Goal: Task Accomplishment & Management: Manage account settings

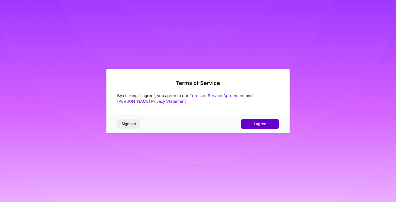
click at [260, 126] on button "I agree" at bounding box center [260, 124] width 38 height 10
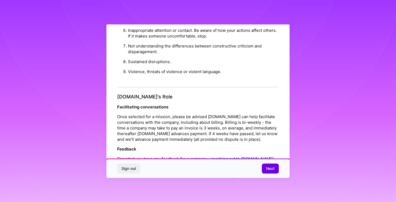
scroll to position [588, 0]
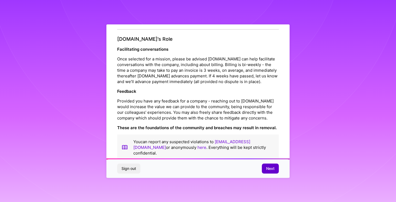
click at [268, 169] on span "Next" at bounding box center [270, 168] width 8 height 5
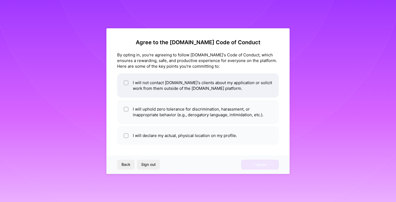
click at [126, 82] on input "checkbox" at bounding box center [127, 83] width 4 height 4
checkbox input "true"
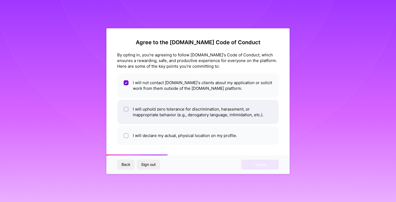
click at [126, 108] on input "checkbox" at bounding box center [127, 110] width 4 height 4
checkbox input "true"
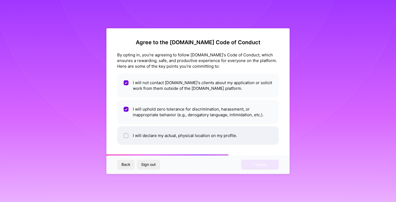
click at [125, 137] on input "checkbox" at bounding box center [127, 136] width 4 height 4
checkbox input "true"
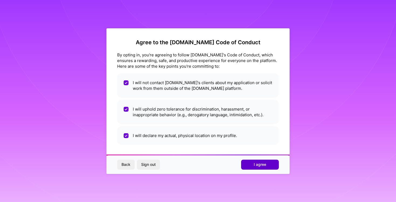
click at [254, 163] on span "I agree" at bounding box center [260, 164] width 12 height 5
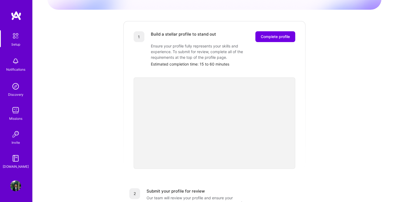
scroll to position [63, 0]
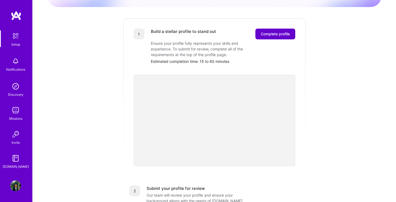
click at [268, 31] on button "Complete profile" at bounding box center [276, 34] width 40 height 11
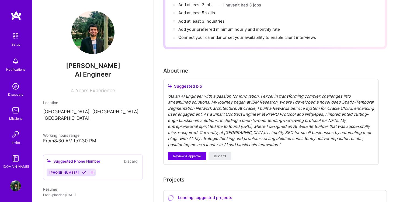
scroll to position [91, 0]
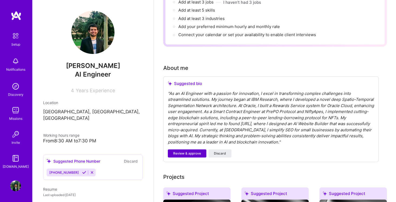
click at [187, 151] on span "Review & approve" at bounding box center [187, 153] width 28 height 5
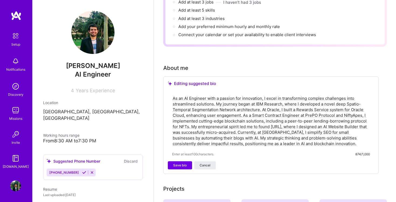
click at [254, 98] on textarea "As an AI Engineer with a passion for innovation, I excel in transforming comple…" at bounding box center [271, 121] width 198 height 52
click at [250, 98] on textarea "As an AI Engineer with a passion for innovation, I excel in transforming comple…" at bounding box center [271, 121] width 198 height 52
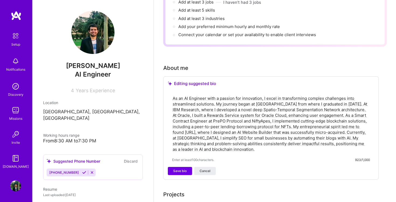
drag, startPoint x: 345, startPoint y: 98, endPoint x: 350, endPoint y: 98, distance: 4.9
click at [350, 98] on textarea "As an AI Engineer with a passion for innovation, I excel in transforming comple…" at bounding box center [271, 124] width 198 height 58
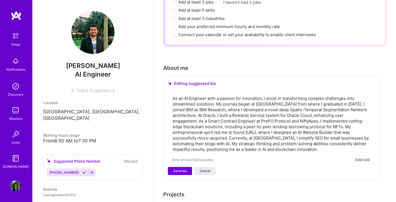
click at [204, 104] on textarea "As an AI Engineer with a passion for innovation, I excel in transforming comple…" at bounding box center [271, 124] width 198 height 58
drag, startPoint x: 225, startPoint y: 104, endPoint x: 233, endPoint y: 105, distance: 7.9
click at [233, 105] on textarea "As an AI Engineer with a passion for innovation, I excel in transforming comple…" at bounding box center [271, 124] width 198 height 58
click at [223, 105] on textarea "As an AI Engineer with a passion for innovation, I excel in transforming comple…" at bounding box center [271, 124] width 198 height 58
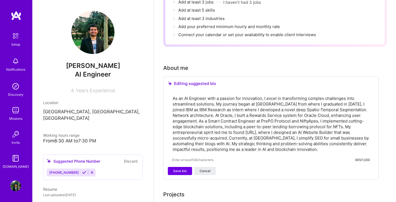
drag, startPoint x: 274, startPoint y: 104, endPoint x: 195, endPoint y: 110, distance: 79.5
click at [195, 110] on textarea "As an AI Engineer with a passion for innovation, I excel in transforming comple…" at bounding box center [271, 124] width 198 height 58
click at [320, 103] on textarea "As an AI Engineer with a passion for innovation, I excel in transforming comple…" at bounding box center [271, 124] width 198 height 58
click at [184, 108] on textarea "As an AI Engineer with a passion for innovation, I excel in transforming comple…" at bounding box center [271, 124] width 198 height 58
click at [196, 109] on textarea "As an AI Engineer with a passion for innovation, I excel in transforming comple…" at bounding box center [271, 124] width 198 height 58
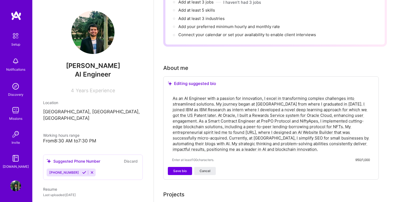
click at [200, 110] on textarea "As an AI Engineer with a passion for innovation, I excel in transforming comple…" at bounding box center [271, 124] width 198 height 58
click at [225, 109] on textarea "As an AI Engineer with a passion for innovation, I excel in transforming comple…" at bounding box center [271, 124] width 198 height 58
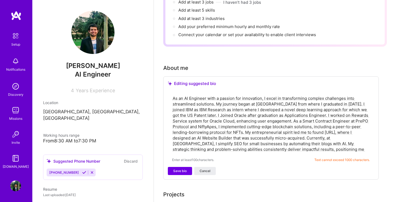
drag, startPoint x: 242, startPoint y: 115, endPoint x: 275, endPoint y: 116, distance: 33.4
click at [275, 116] on textarea "As an AI Engineer with a passion for innovation, I excel in transforming comple…" at bounding box center [271, 124] width 198 height 58
click at [267, 115] on textarea "As an AI Engineer with a passion for innovation, I excel in transforming comple…" at bounding box center [271, 124] width 198 height 58
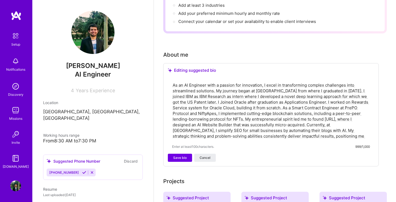
scroll to position [106, 0]
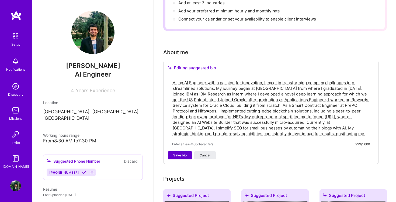
type textarea "As an AI Engineer with a passion for innovation, I excel in transforming comple…"
click at [187, 151] on button "Save bio" at bounding box center [180, 155] width 24 height 8
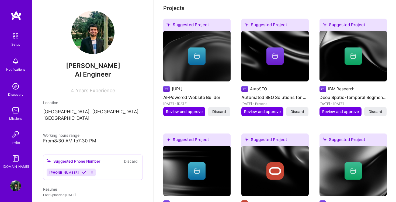
scroll to position [245, 0]
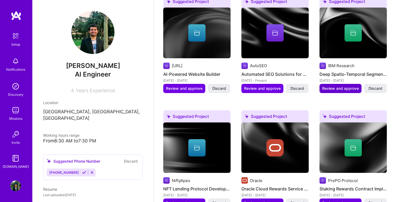
click at [345, 86] on span "Review and approve" at bounding box center [340, 88] width 37 height 5
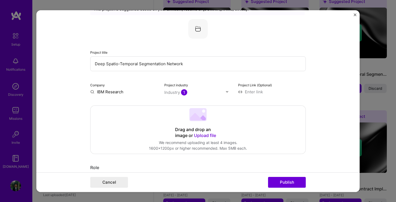
scroll to position [28, 0]
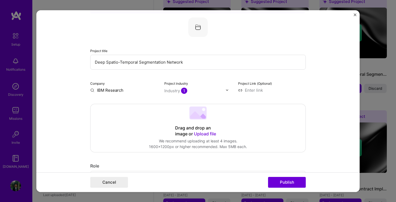
click at [240, 92] on input at bounding box center [272, 90] width 68 height 6
paste input "[URL][DOMAIN_NAME]"
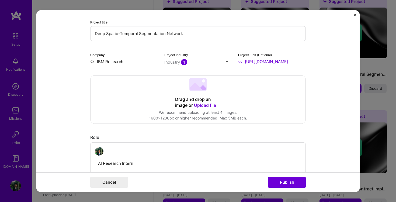
scroll to position [71, 0]
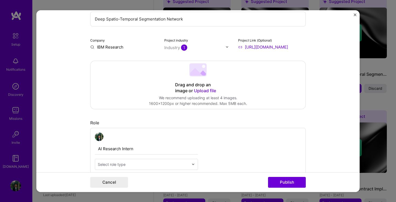
type input "[URL][DOMAIN_NAME]"
click at [207, 90] on span "Upload file" at bounding box center [205, 90] width 22 height 5
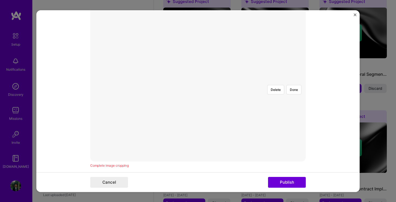
scroll to position [155, 0]
click at [318, 107] on form "Editing suggested project This project is suggested based on your LinkedIn, res…" at bounding box center [197, 101] width 323 height 182
click at [257, 98] on div at bounding box center [332, 148] width 151 height 113
click at [198, 92] on div at bounding box center [198, 92] width 0 height 0
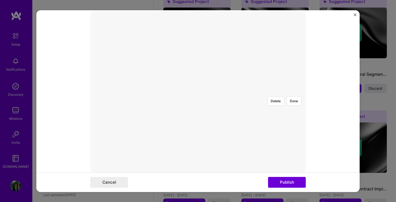
click at [263, 123] on div at bounding box center [338, 148] width 151 height 113
click at [206, 109] on div at bounding box center [281, 148] width 151 height 113
click at [198, 132] on div at bounding box center [273, 148] width 151 height 113
click at [294, 96] on button "Done" at bounding box center [294, 100] width 15 height 9
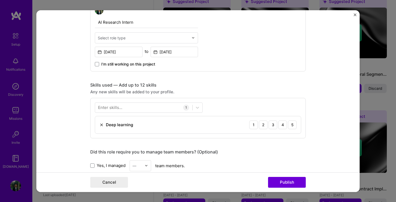
scroll to position [309, 0]
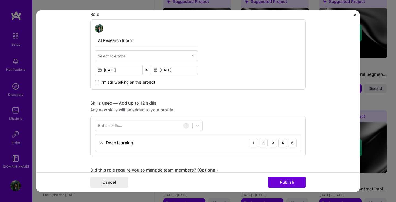
click at [106, 55] on div "Select role type" at bounding box center [112, 56] width 28 height 6
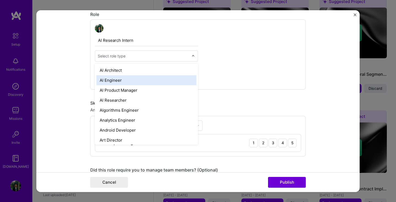
click at [111, 80] on div "AI Engineer" at bounding box center [146, 80] width 100 height 10
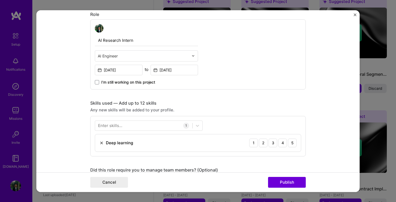
scroll to position [312, 0]
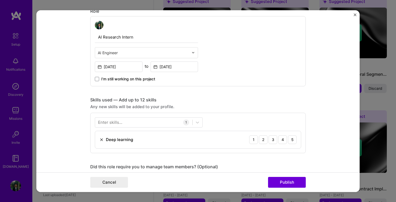
click at [107, 53] on input "text" at bounding box center [143, 53] width 91 height 6
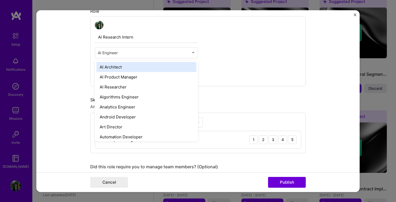
click at [78, 91] on form "Editing suggested project This project is suggested based on your LinkedIn, res…" at bounding box center [197, 101] width 323 height 182
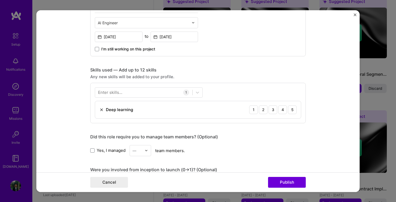
scroll to position [342, 0]
click at [124, 90] on div at bounding box center [143, 92] width 97 height 9
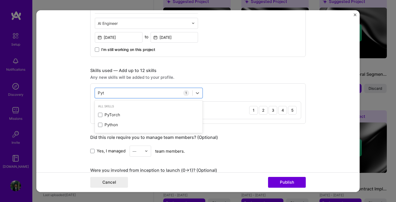
type input "Pyth"
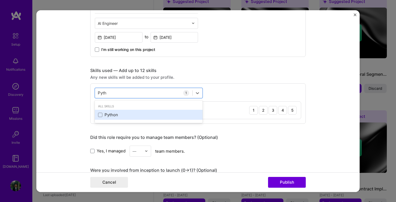
click at [109, 116] on div "Python" at bounding box center [148, 115] width 101 height 6
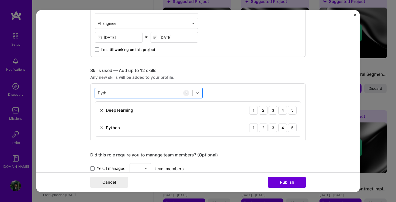
click at [117, 93] on div "Pyth Pyth" at bounding box center [143, 92] width 97 height 9
type input "Javas"
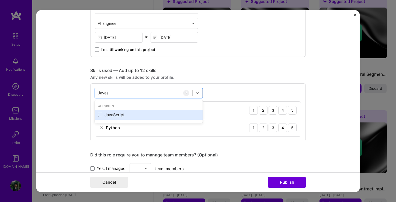
click at [108, 114] on div "JavaScript" at bounding box center [148, 115] width 101 height 6
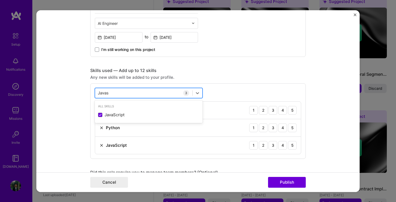
click at [121, 92] on div "Javas Javas" at bounding box center [143, 92] width 97 height 9
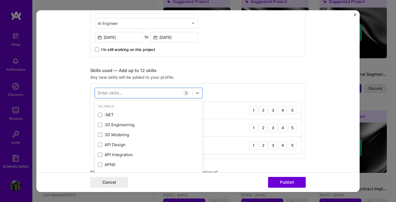
click at [116, 92] on div "Enter skills..." at bounding box center [110, 93] width 24 height 6
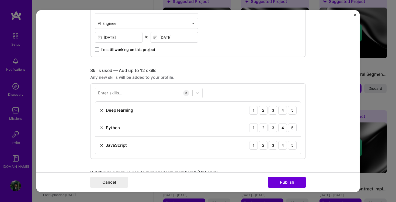
click at [116, 92] on div "Enter skills..." at bounding box center [110, 93] width 24 height 6
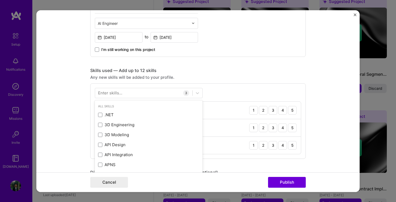
click at [116, 92] on div "Enter skills..." at bounding box center [110, 93] width 24 height 6
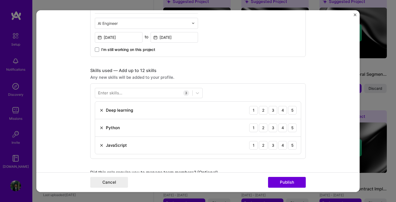
click at [119, 94] on div "Enter skills..." at bounding box center [110, 93] width 24 height 6
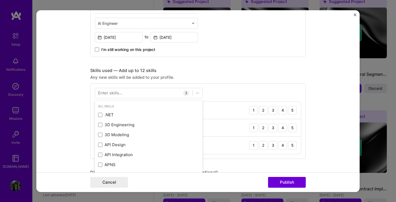
click at [59, 106] on form "Editing suggested project This project is suggested based on your LinkedIn, res…" at bounding box center [197, 101] width 323 height 182
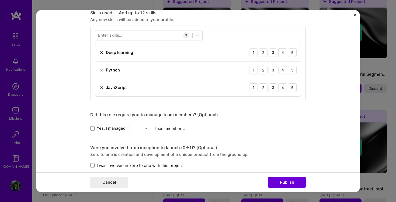
scroll to position [418, 0]
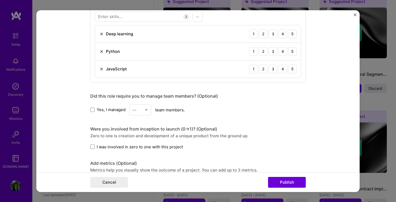
click at [102, 69] on img at bounding box center [101, 69] width 4 height 4
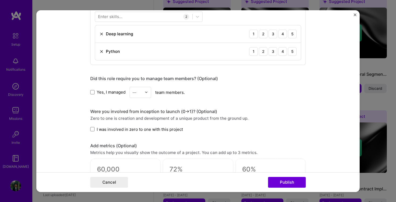
click at [118, 14] on div "Enter skills..." at bounding box center [110, 17] width 24 height 6
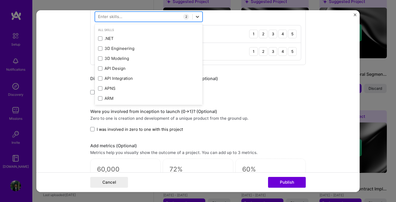
click at [198, 15] on icon at bounding box center [197, 16] width 5 height 5
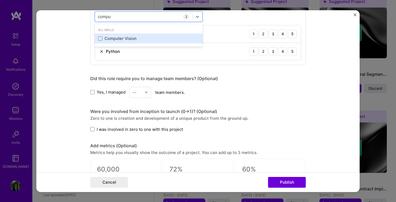
click at [130, 37] on div "Computer Vision" at bounding box center [148, 39] width 101 height 6
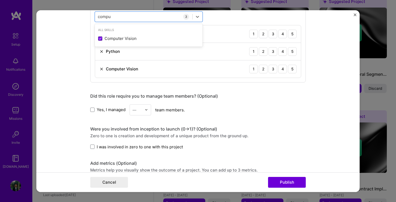
type input "compu"
click at [71, 66] on form "Editing suggested project This project is suggested based on your LinkedIn, res…" at bounding box center [197, 101] width 323 height 182
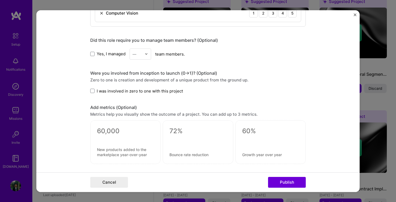
scroll to position [498, 0]
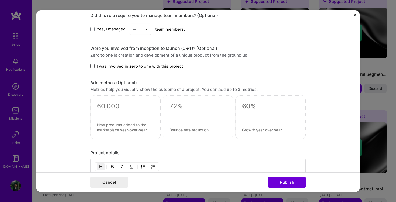
click at [91, 67] on span at bounding box center [92, 66] width 4 height 4
click at [0, 0] on input "I was involved in zero to one with this project" at bounding box center [0, 0] width 0 height 0
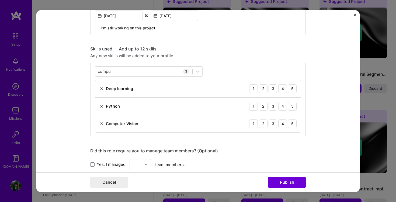
scroll to position [0, 0]
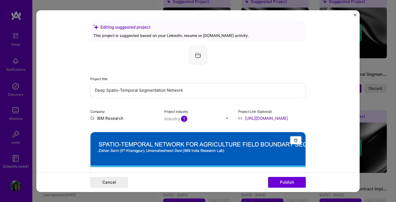
click at [95, 91] on input "Deep Spatio-Temporal Segmentation Network" at bounding box center [198, 89] width 216 height 15
click at [108, 91] on input "Patent work Deep Spatio-Temporal Segmentation Network" at bounding box center [198, 89] width 216 height 15
click at [68, 120] on form "Editing suggested project This project is suggested based on your LinkedIn, res…" at bounding box center [197, 101] width 323 height 182
click at [124, 91] on input "Patented work Deep Spatio-Temporal Segmentation Network" at bounding box center [198, 89] width 216 height 15
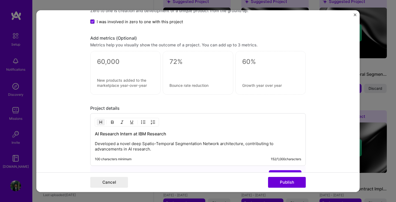
scroll to position [604, 0]
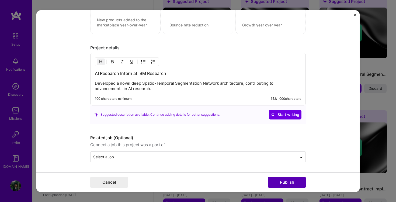
type input "Patented work on Deep Spatio-Temporal Segmentation Network"
click at [277, 182] on button "Publish" at bounding box center [287, 182] width 38 height 11
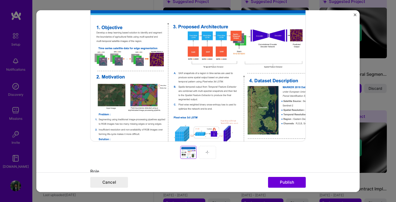
scroll to position [35, 0]
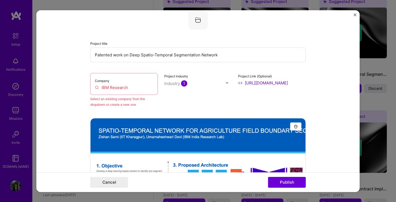
click at [109, 86] on input "IBM Research" at bounding box center [124, 87] width 58 height 6
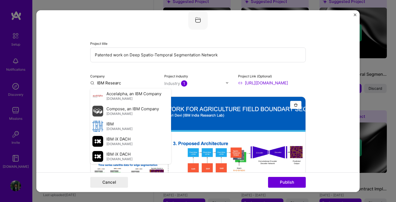
type input "IBM Research"
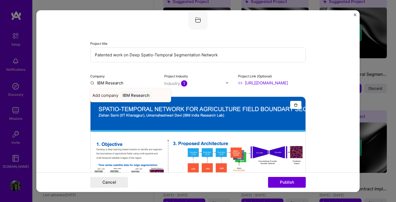
click at [110, 96] on span "Add company" at bounding box center [105, 95] width 26 height 6
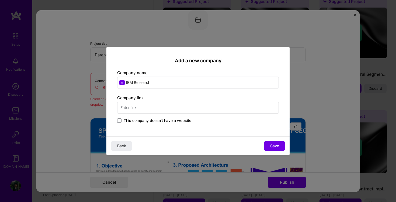
click at [135, 105] on input "text" at bounding box center [198, 108] width 162 height 12
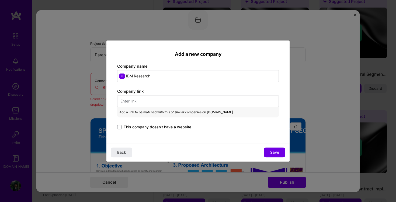
click at [158, 76] on input "IBM Research" at bounding box center [198, 76] width 162 height 12
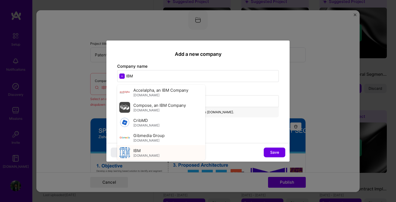
type input "IBM"
click at [137, 155] on span "[DOMAIN_NAME]" at bounding box center [146, 155] width 26 height 4
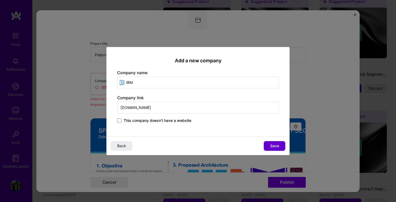
click at [269, 145] on button "Save" at bounding box center [275, 146] width 22 height 10
type input "IBM"
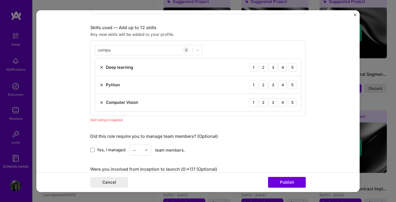
scroll to position [395, 0]
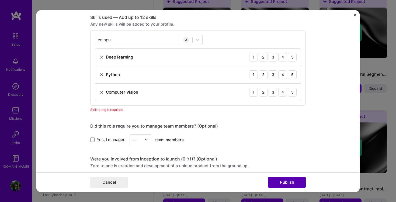
click at [282, 181] on button "Publish" at bounding box center [287, 182] width 38 height 11
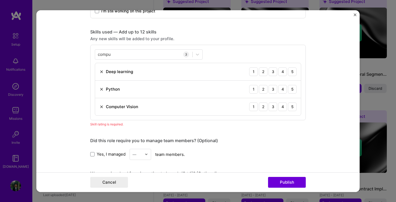
scroll to position [378, 0]
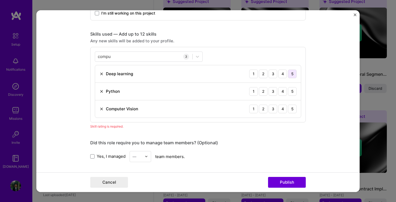
click at [294, 74] on div "5" at bounding box center [292, 73] width 9 height 9
click at [283, 93] on div "4" at bounding box center [282, 91] width 9 height 9
click at [281, 109] on div "4" at bounding box center [282, 108] width 9 height 9
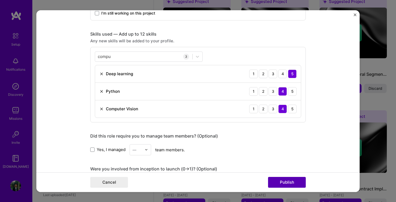
click at [285, 181] on button "Publish" at bounding box center [287, 182] width 38 height 11
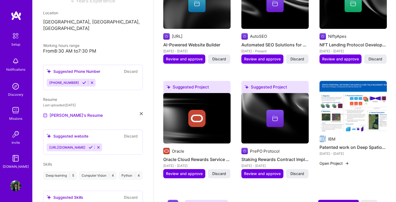
scroll to position [282, 0]
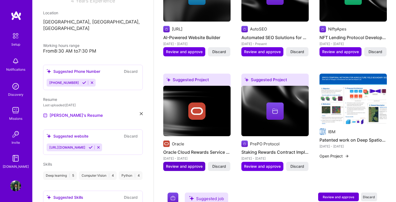
click at [174, 164] on span "Review and approve" at bounding box center [184, 166] width 37 height 5
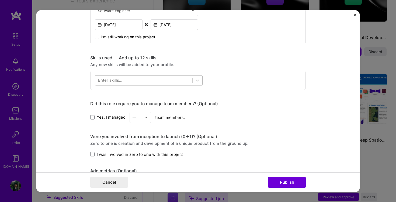
scroll to position [214, 0]
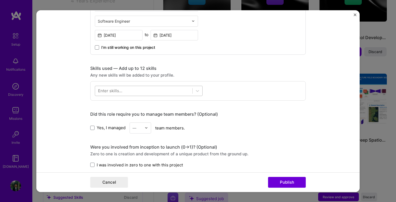
click at [123, 90] on div at bounding box center [143, 90] width 97 height 9
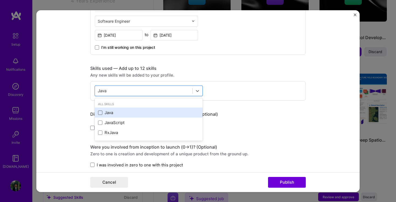
click at [101, 112] on span at bounding box center [100, 113] width 4 height 4
click at [0, 0] on input "checkbox" at bounding box center [0, 0] width 0 height 0
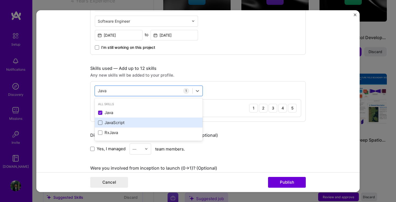
click at [101, 123] on span at bounding box center [100, 122] width 4 height 4
click at [0, 0] on input "checkbox" at bounding box center [0, 0] width 0 height 0
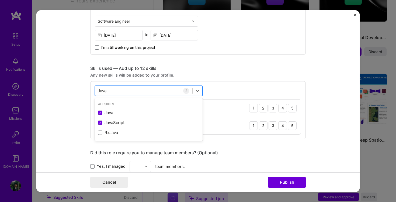
click at [116, 92] on div "Java Java" at bounding box center [143, 90] width 97 height 9
click at [116, 91] on div "Java Java" at bounding box center [143, 90] width 97 height 9
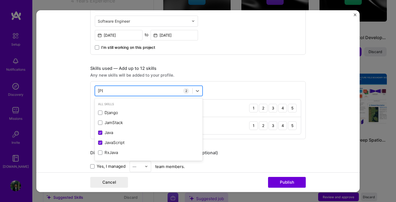
type input "J"
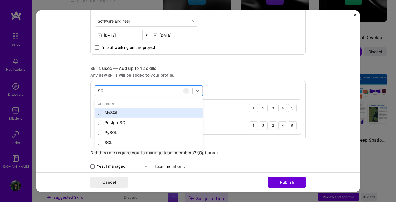
click at [102, 114] on span at bounding box center [100, 113] width 4 height 4
click at [0, 0] on input "checkbox" at bounding box center [0, 0] width 0 height 0
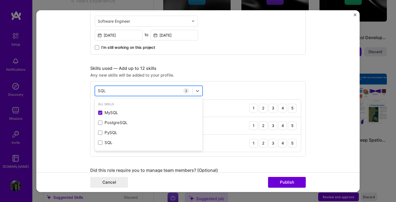
click at [115, 92] on div "SQL SQL" at bounding box center [143, 90] width 97 height 9
type input "S"
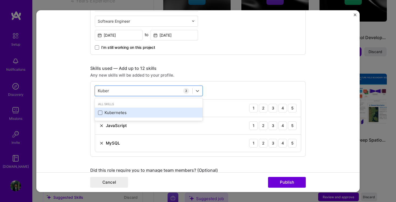
click at [101, 113] on span at bounding box center [100, 113] width 4 height 4
click at [0, 0] on input "checkbox" at bounding box center [0, 0] width 0 height 0
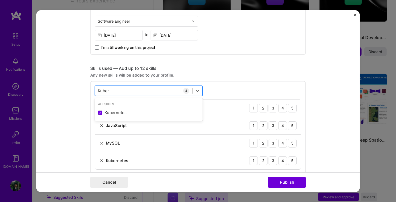
click at [115, 90] on div "[PERSON_NAME]" at bounding box center [143, 90] width 97 height 9
type input "K"
click at [79, 101] on form "Editing suggested project This project is suggested based on your LinkedIn, res…" at bounding box center [197, 101] width 323 height 182
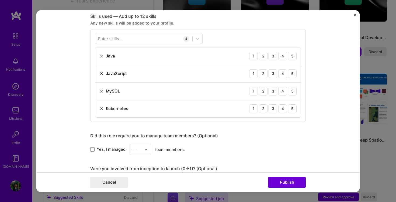
scroll to position [263, 0]
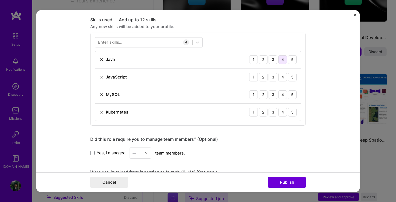
click at [282, 61] on div "4" at bounding box center [282, 59] width 9 height 9
click at [290, 77] on div "5" at bounding box center [292, 77] width 9 height 9
click at [283, 96] on div "4" at bounding box center [282, 94] width 9 height 9
click at [273, 115] on div "3" at bounding box center [273, 112] width 9 height 9
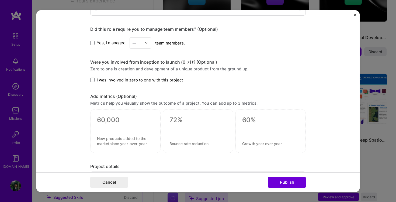
scroll to position [492, 0]
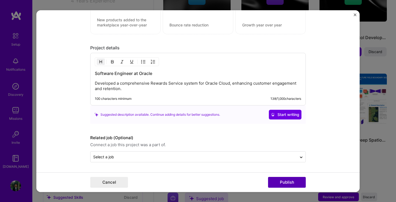
click at [287, 181] on button "Publish" at bounding box center [287, 182] width 38 height 11
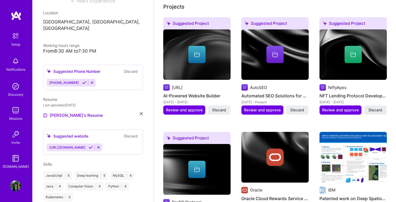
scroll to position [155, 0]
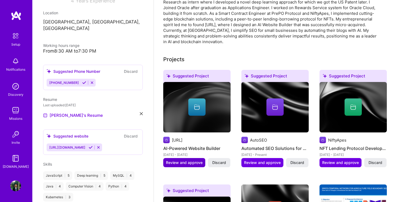
click at [171, 160] on span "Review and approve" at bounding box center [184, 162] width 37 height 5
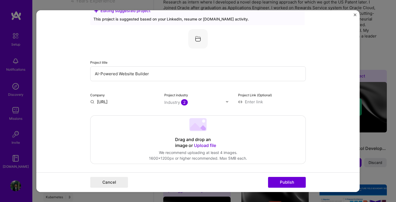
scroll to position [35, 0]
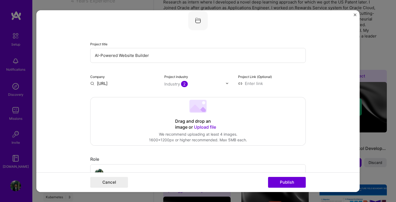
click at [107, 82] on input "[URL]" at bounding box center [124, 83] width 68 height 6
click at [126, 82] on input "[URL]" at bounding box center [124, 83] width 68 height 6
click at [171, 85] on div "Industry 2" at bounding box center [175, 84] width 23 height 6
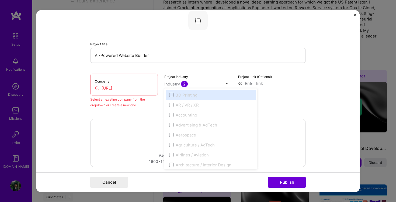
click at [130, 87] on input "[URL]" at bounding box center [124, 88] width 58 height 6
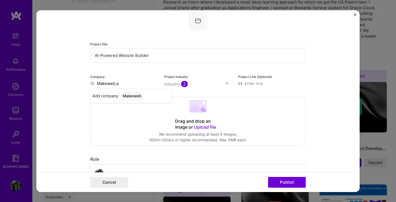
type input "[URL]"
click at [119, 97] on div "Add company [URL]" at bounding box center [130, 96] width 81 height 14
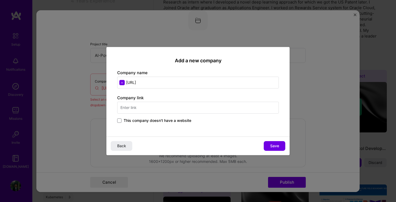
click at [133, 109] on input "text" at bounding box center [198, 108] width 162 height 12
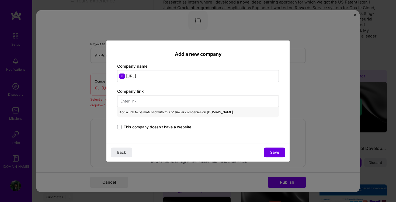
paste input "[URL]"
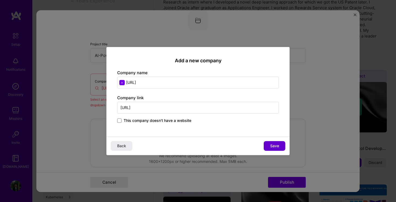
type input "[URL]"
click at [272, 145] on span "Save" at bounding box center [274, 145] width 9 height 5
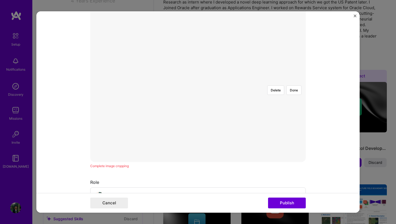
scroll to position [130, 0]
click at [198, 125] on div at bounding box center [278, 144] width 160 height 120
click at [277, 202] on button "Publish" at bounding box center [287, 203] width 38 height 11
click at [294, 137] on button "Done" at bounding box center [294, 141] width 15 height 9
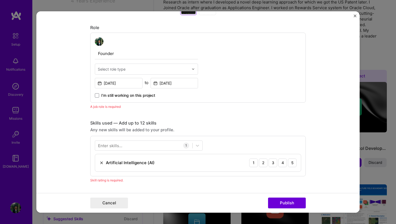
scroll to position [325, 0]
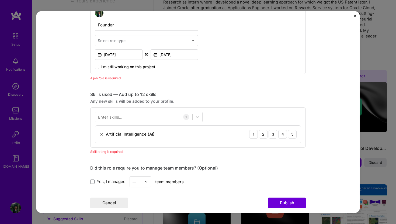
click at [123, 43] on div "Select role type" at bounding box center [112, 41] width 28 height 6
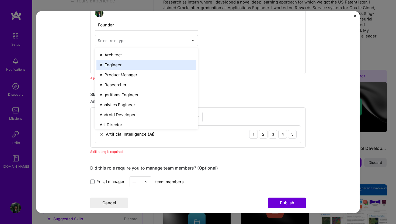
click at [114, 66] on div "AI Engineer" at bounding box center [146, 65] width 100 height 10
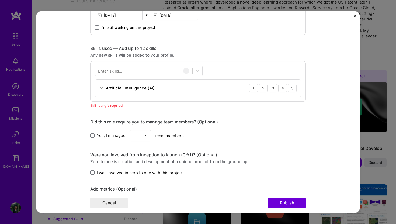
scroll to position [369, 0]
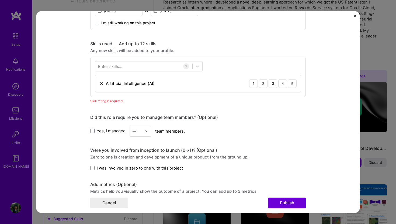
click at [119, 67] on div "Enter skills..." at bounding box center [110, 66] width 24 height 6
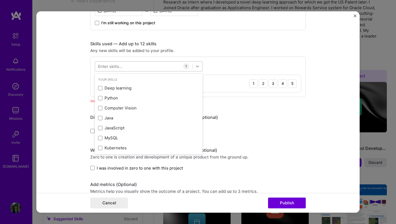
click at [198, 66] on icon at bounding box center [197, 66] width 3 height 2
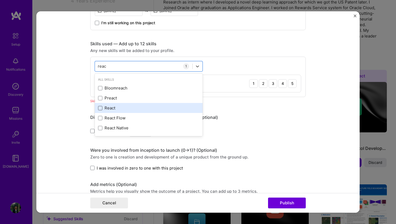
click at [100, 109] on span at bounding box center [100, 108] width 4 height 4
click at [0, 0] on input "checkbox" at bounding box center [0, 0] width 0 height 0
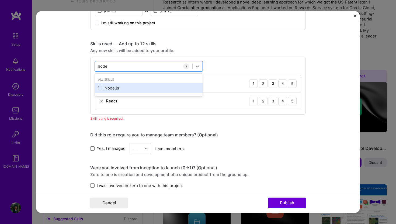
click at [102, 89] on span at bounding box center [100, 88] width 4 height 4
click at [0, 0] on input "checkbox" at bounding box center [0, 0] width 0 height 0
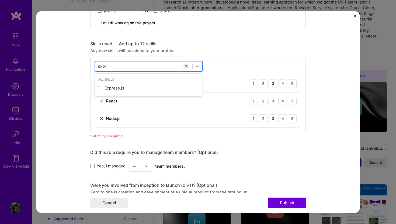
type input "expre"
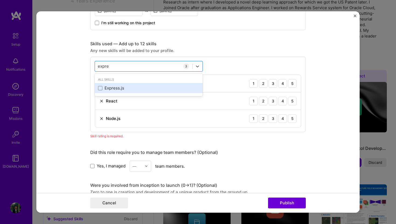
click at [102, 86] on label at bounding box center [100, 88] width 4 height 4
click at [0, 0] on input "checkbox" at bounding box center [0, 0] width 0 height 0
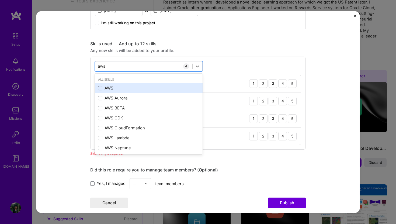
click at [101, 88] on span at bounding box center [100, 88] width 4 height 4
click at [0, 0] on input "checkbox" at bounding box center [0, 0] width 0 height 0
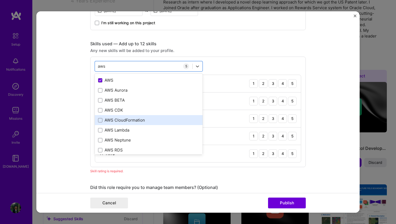
scroll to position [0, 0]
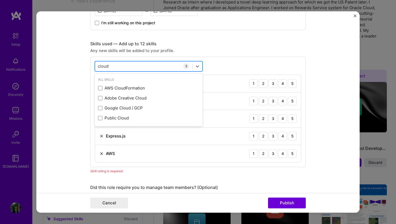
type input "cloudfl"
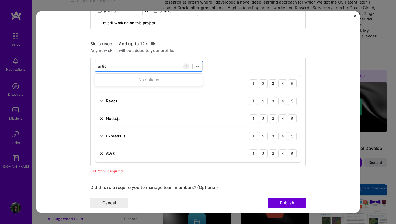
type input "arti"
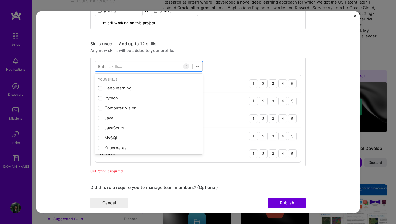
click at [86, 90] on form "Editing suggested project This project is suggested based on your LinkedIn, res…" at bounding box center [197, 112] width 323 height 202
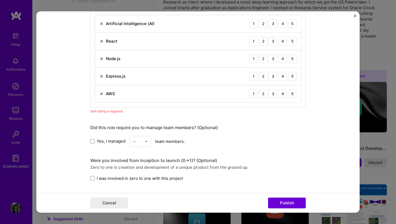
scroll to position [437, 0]
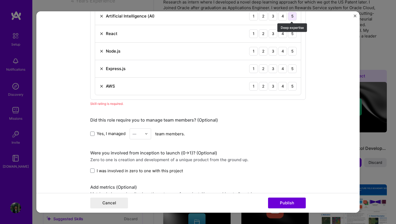
click at [292, 19] on div "5" at bounding box center [292, 16] width 9 height 9
click at [290, 35] on div "5" at bounding box center [292, 33] width 9 height 9
click at [291, 50] on div "5" at bounding box center [292, 51] width 9 height 9
click at [292, 66] on div "5" at bounding box center [292, 68] width 9 height 9
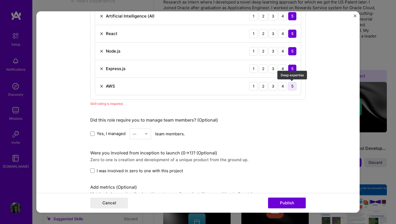
click at [292, 86] on div "5" at bounding box center [292, 86] width 9 height 9
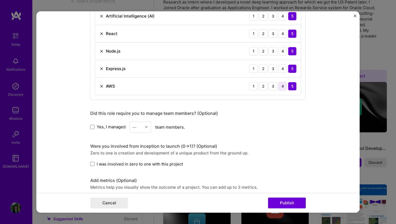
click at [284, 87] on div "4" at bounding box center [282, 86] width 9 height 9
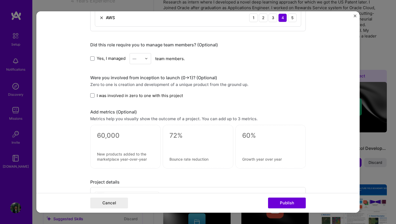
scroll to position [523, 0]
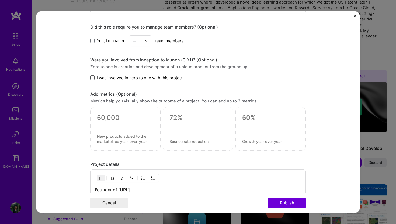
click at [93, 79] on span at bounding box center [92, 77] width 4 height 4
click at [0, 0] on input "I was involved in zero to one with this project" at bounding box center [0, 0] width 0 height 0
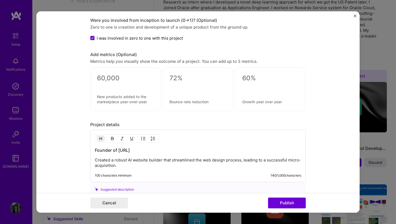
scroll to position [516, 0]
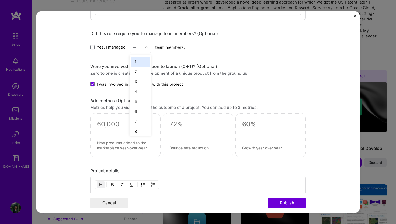
click at [146, 49] on img at bounding box center [146, 47] width 3 height 3
click at [137, 80] on div "3" at bounding box center [140, 82] width 18 height 10
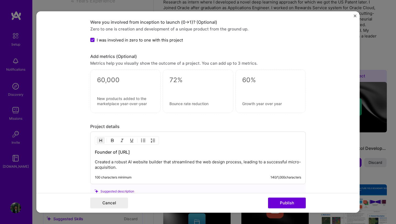
scroll to position [553, 0]
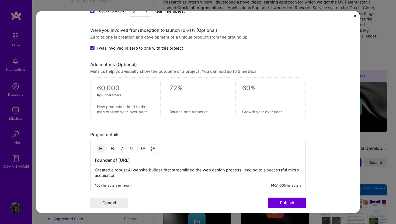
click at [103, 86] on textarea at bounding box center [125, 88] width 57 height 8
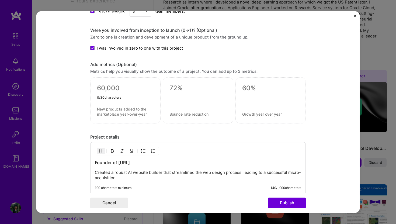
type textarea "9"
click at [135, 89] on textarea "$60000" at bounding box center [125, 89] width 57 height 11
type textarea "$60000"
click at [111, 109] on textarea at bounding box center [125, 111] width 57 height 10
type textarea "A"
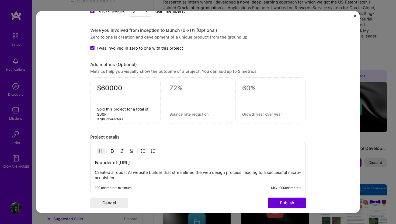
type textarea "Sold this project for a total of $60k"
click at [175, 90] on textarea at bounding box center [198, 88] width 57 height 8
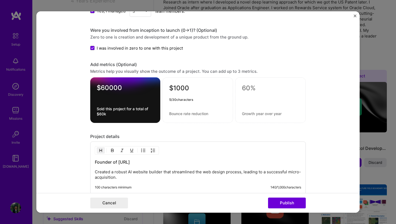
type textarea "$1000"
click at [174, 113] on textarea at bounding box center [197, 113] width 57 height 5
type textarea "R"
type textarea "Accrued a total revenue of"
click at [188, 84] on textarea "$1000" at bounding box center [197, 89] width 57 height 11
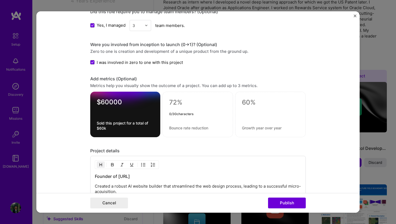
scroll to position [532, 0]
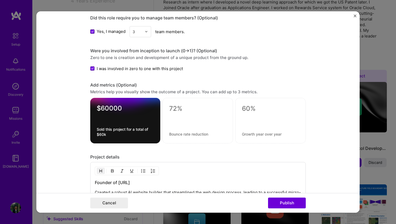
click at [91, 34] on span at bounding box center [92, 31] width 4 height 4
click at [0, 0] on input "Yes, I managed" at bounding box center [0, 0] width 0 height 0
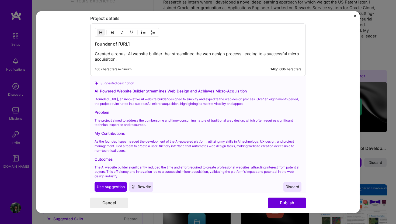
scroll to position [722, 0]
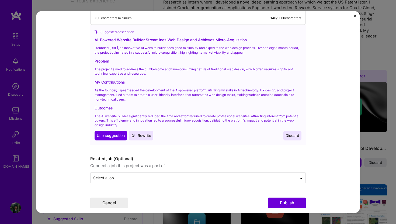
click at [146, 133] on span "Rewrite" at bounding box center [141, 135] width 20 height 5
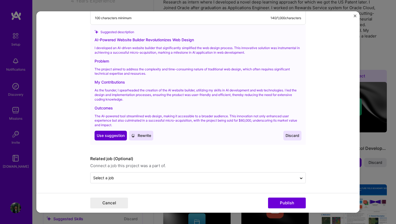
click at [111, 137] on span "Use suggestion" at bounding box center [111, 135] width 28 height 5
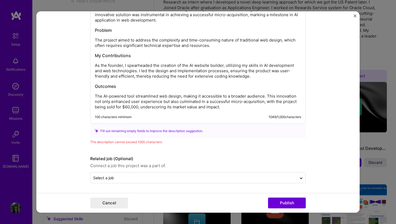
scroll to position [715, 0]
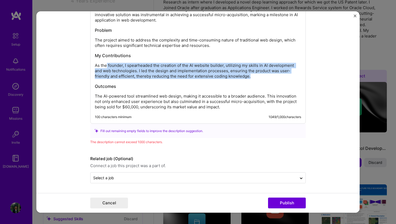
drag, startPoint x: 108, startPoint y: 65, endPoint x: 285, endPoint y: 75, distance: 177.4
click at [285, 75] on p "As the founder, I spearheaded the creation of the AI website builder, utilizing…" at bounding box center [198, 71] width 206 height 16
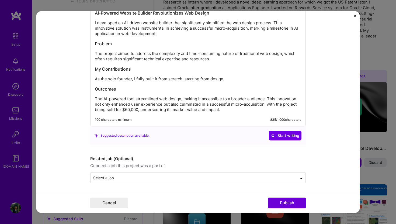
scroll to position [702, 0]
drag, startPoint x: 154, startPoint y: 80, endPoint x: 231, endPoint y: 82, distance: 76.8
click at [231, 82] on div "AI-Powered Website Builder Revolutionizes Web Design I developed an AI-driven w…" at bounding box center [198, 61] width 206 height 102
click at [220, 80] on p "As the solo founder, I fully built it, from design to development, to hosting, …" at bounding box center [198, 78] width 206 height 5
click at [236, 80] on p "As the solo founder, I fully built it, from design to development, hosting, to …" at bounding box center [198, 78] width 206 height 5
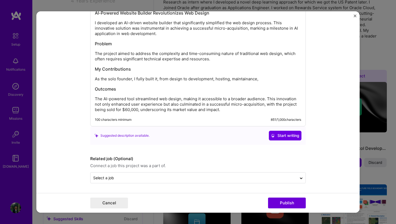
click at [264, 82] on p "As the solo founder, I fully built it, from design to development, hosting, mai…" at bounding box center [198, 78] width 206 height 5
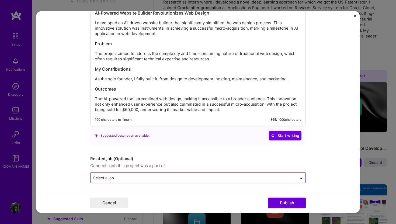
click at [214, 182] on div "Select a job" at bounding box center [194, 178] width 206 height 11
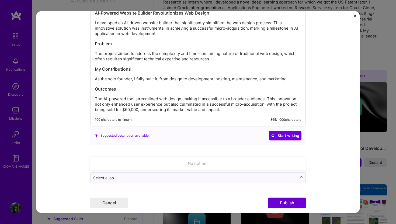
click at [61, 171] on form "Editing suggested project This project is suggested based on your LinkedIn, res…" at bounding box center [197, 112] width 323 height 202
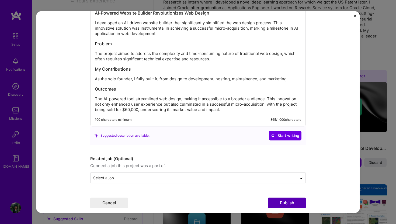
click at [282, 202] on button "Publish" at bounding box center [287, 203] width 38 height 11
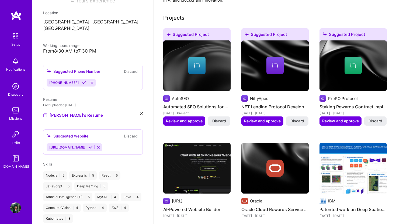
scroll to position [189, 0]
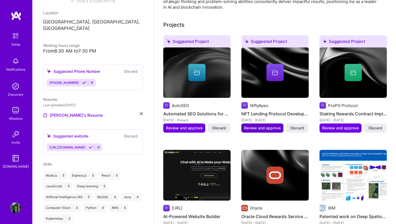
click at [263, 125] on span "Review and approve" at bounding box center [262, 127] width 37 height 5
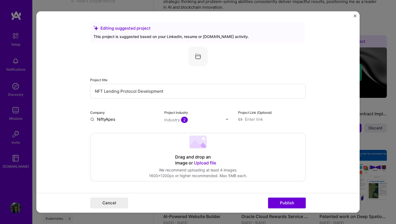
click at [106, 100] on div "Project title NFT Lending Protocol Development Company NiftyApes Project indust…" at bounding box center [198, 84] width 216 height 75
click at [106, 92] on input "NFT Lending Protocol Development" at bounding box center [198, 91] width 216 height 15
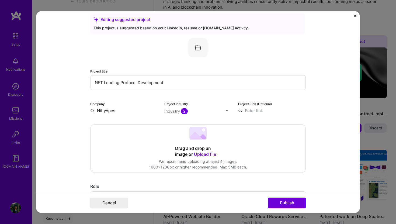
scroll to position [14, 0]
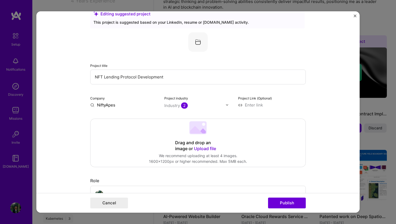
drag, startPoint x: 105, startPoint y: 77, endPoint x: 87, endPoint y: 77, distance: 17.3
click at [87, 77] on form "Editing suggested project This project is suggested based on your LinkedIn, res…" at bounding box center [197, 112] width 323 height 202
click at [138, 78] on input "NFT Powered Lending Protocol Development" at bounding box center [198, 77] width 216 height 15
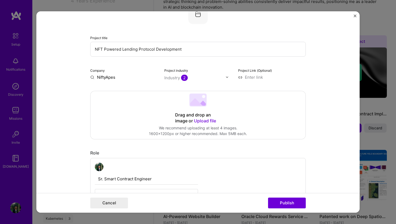
scroll to position [61, 0]
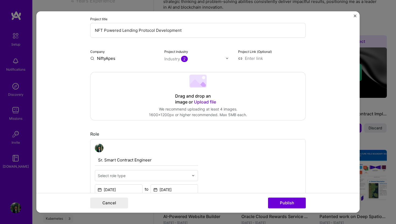
type input "NFT Powered Lending Protocol Development"
click at [118, 58] on input "NiftyApes" at bounding box center [124, 59] width 68 height 6
type input "NiftyApes"
click at [113, 69] on span "Add company" at bounding box center [105, 71] width 26 height 6
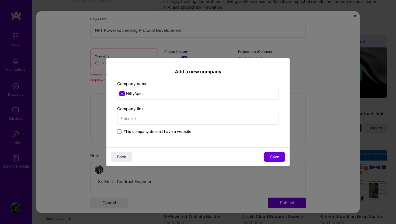
click at [147, 121] on input "text" at bounding box center [198, 119] width 162 height 12
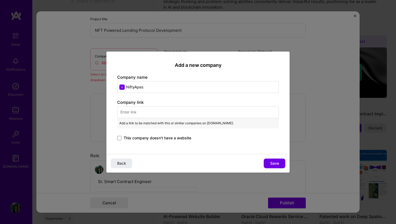
paste input "[URL][DOMAIN_NAME]"
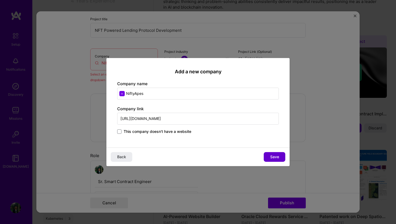
type input "[URL][DOMAIN_NAME]"
click at [274, 157] on span "Save" at bounding box center [274, 156] width 9 height 5
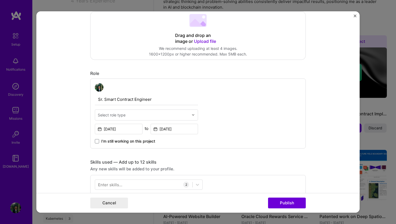
scroll to position [138, 0]
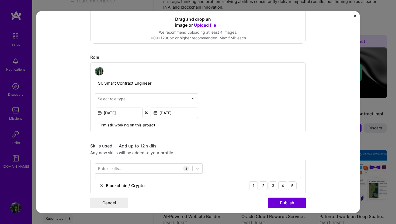
click at [140, 99] on input "text" at bounding box center [143, 99] width 91 height 6
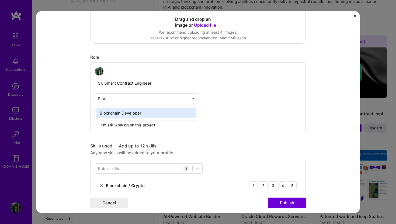
type input "Block"
click at [137, 112] on div "Blockchain Developer" at bounding box center [146, 113] width 100 height 10
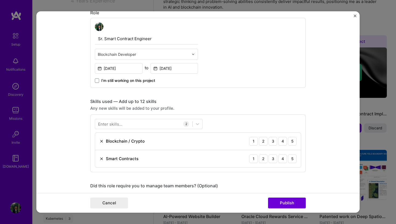
scroll to position [186, 0]
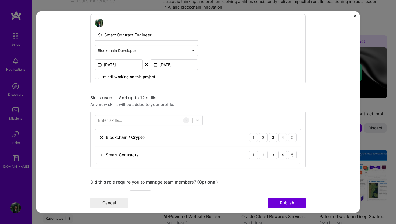
click at [118, 121] on div "Enter skills..." at bounding box center [110, 120] width 24 height 6
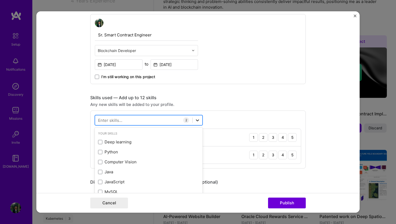
click at [198, 118] on icon at bounding box center [197, 120] width 5 height 5
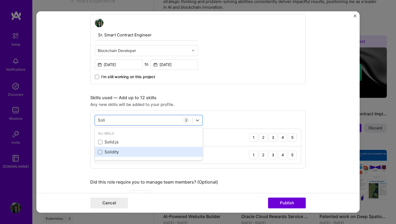
click at [106, 155] on div "Solidity" at bounding box center [149, 152] width 108 height 10
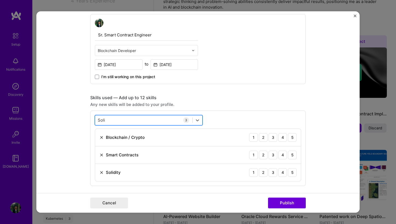
click at [108, 121] on div "Soli Soli" at bounding box center [143, 120] width 97 height 9
type input "javas"
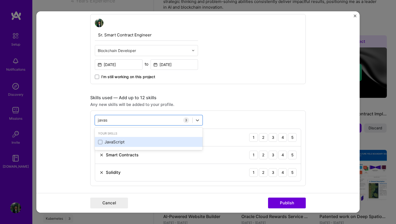
click at [109, 140] on div "JavaScript" at bounding box center [148, 142] width 101 height 6
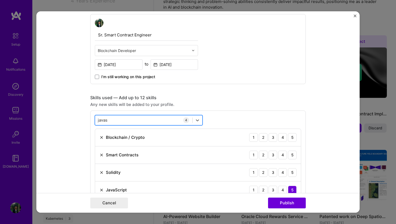
click at [113, 117] on div "javas javas" at bounding box center [143, 120] width 97 height 9
click at [85, 136] on form "Editing suggested project This project is suggested based on your LinkedIn, res…" at bounding box center [197, 112] width 323 height 202
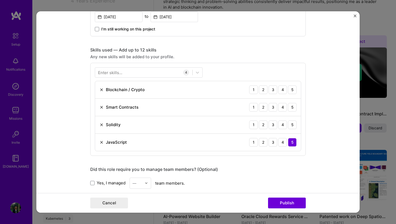
scroll to position [227, 0]
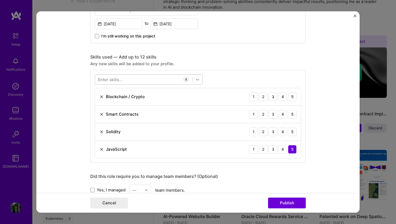
click at [198, 79] on icon at bounding box center [197, 79] width 5 height 5
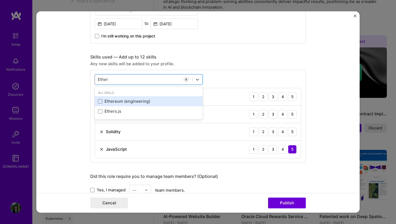
click at [148, 102] on div "Ethereum (engineering)" at bounding box center [148, 101] width 101 height 6
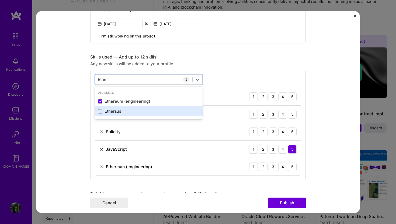
click at [132, 113] on div "Ethers.js" at bounding box center [148, 111] width 101 height 6
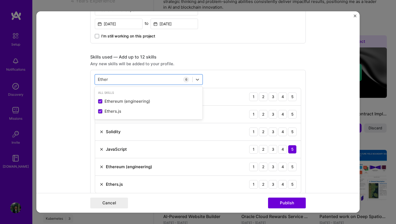
type input "Ether"
click at [81, 134] on form "Editing suggested project This project is suggested based on your LinkedIn, res…" at bounding box center [197, 112] width 323 height 202
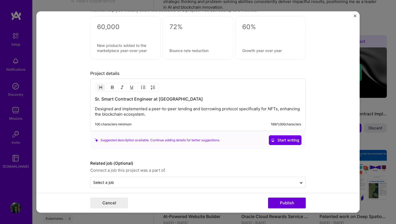
scroll to position [507, 0]
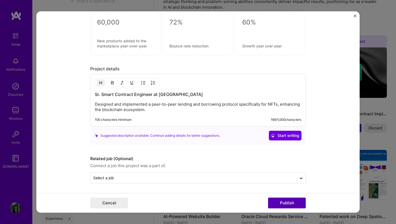
click at [283, 202] on button "Publish" at bounding box center [287, 203] width 38 height 11
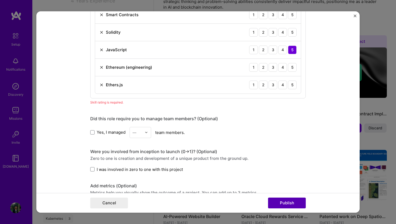
scroll to position [270, 0]
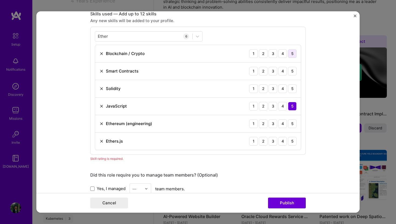
click at [291, 54] on div "5" at bounding box center [292, 53] width 9 height 9
click at [285, 56] on div "4" at bounding box center [282, 53] width 9 height 9
click at [292, 71] on div "5" at bounding box center [292, 71] width 9 height 9
click at [291, 88] on div "5" at bounding box center [292, 88] width 9 height 9
click at [282, 125] on div "4" at bounding box center [282, 123] width 9 height 9
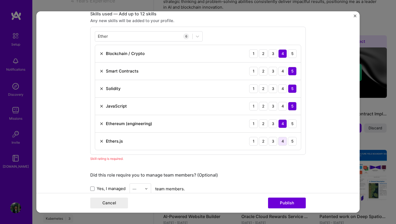
click at [283, 141] on div "4" at bounding box center [282, 141] width 9 height 9
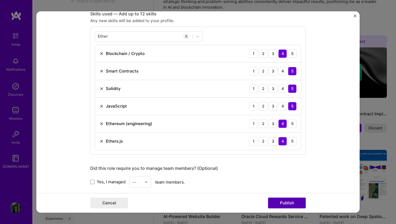
click at [281, 202] on button "Publish" at bounding box center [287, 203] width 38 height 11
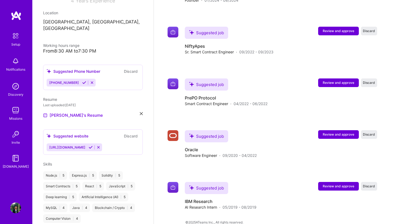
scroll to position [524, 0]
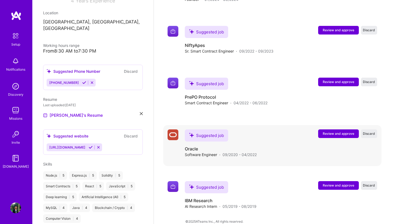
click at [339, 131] on span "Review and approve" at bounding box center [339, 133] width 32 height 5
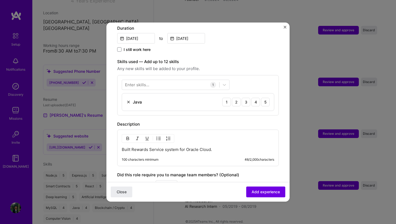
scroll to position [129, 0]
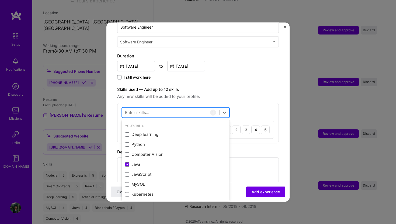
click at [151, 108] on div at bounding box center [170, 112] width 97 height 9
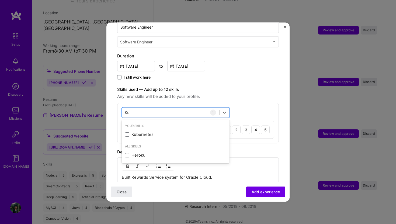
type input "Kub"
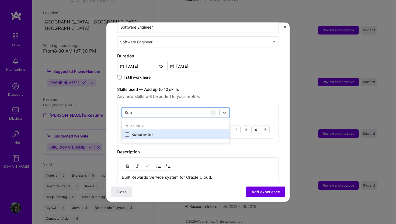
click at [142, 132] on div "Kubernetes" at bounding box center [175, 135] width 101 height 6
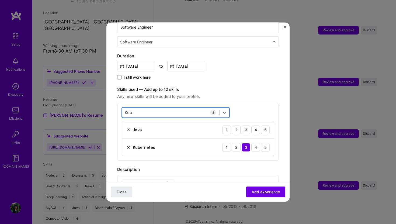
click at [140, 108] on div "Kub Kub" at bounding box center [170, 112] width 97 height 9
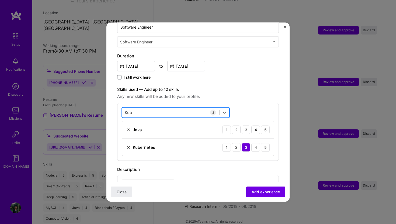
click at [140, 108] on div "Kub Kub" at bounding box center [170, 112] width 97 height 9
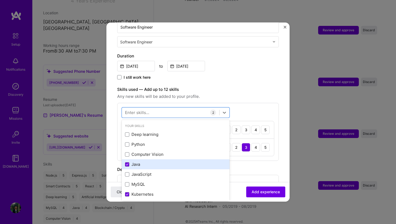
scroll to position [4, 0]
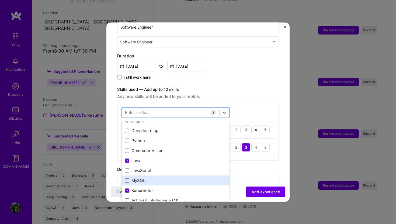
click at [127, 178] on span at bounding box center [127, 180] width 4 height 4
click at [0, 0] on input "checkbox" at bounding box center [0, 0] width 0 height 0
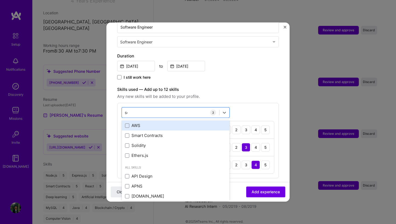
scroll to position [0, 0]
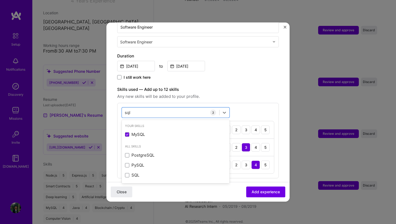
type input "sql"
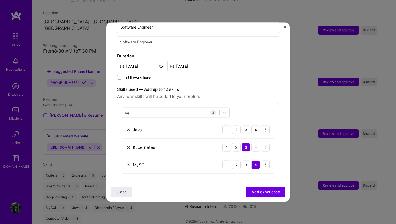
click at [244, 184] on div "Description" at bounding box center [198, 187] width 162 height 6
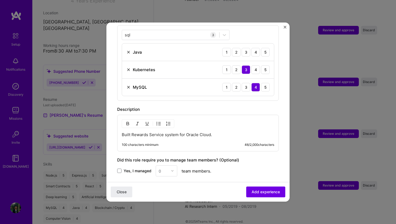
scroll to position [229, 0]
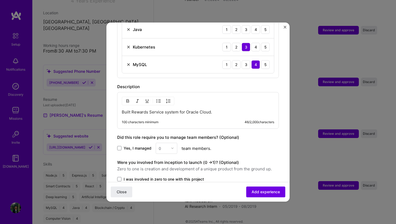
click at [215, 109] on p "Built Rewards Service system for Oracle Cloud." at bounding box center [198, 111] width 153 height 5
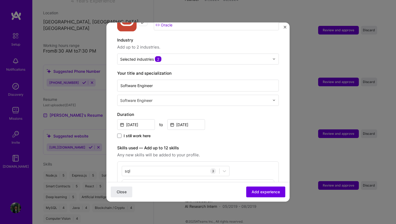
scroll to position [103, 0]
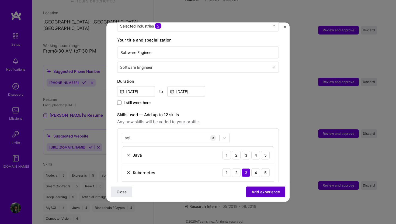
click at [265, 193] on span "Add experience" at bounding box center [266, 191] width 28 height 5
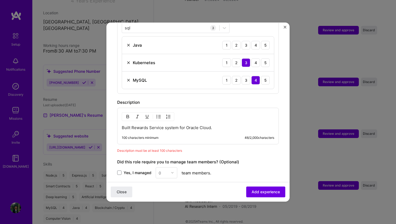
scroll to position [267, 0]
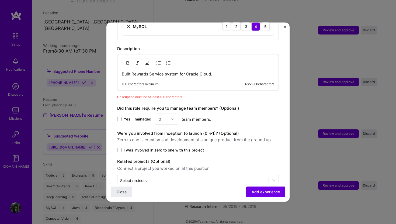
click at [174, 74] on div "Built Rewards Service system for Oracle Cloud. 100 characters minimum 46 / 2,00…" at bounding box center [198, 72] width 162 height 37
click at [215, 71] on p "Built Rewards Service system for Oracle Cloud." at bounding box center [198, 73] width 153 height 5
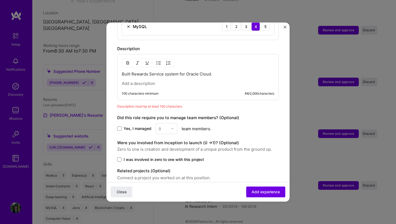
click at [188, 81] on p at bounding box center [198, 83] width 153 height 5
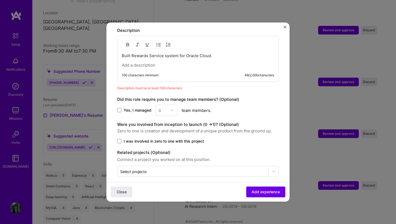
scroll to position [272, 0]
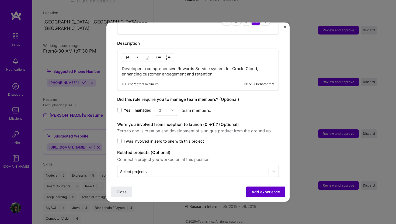
click at [259, 192] on span "Add experience" at bounding box center [266, 191] width 28 height 5
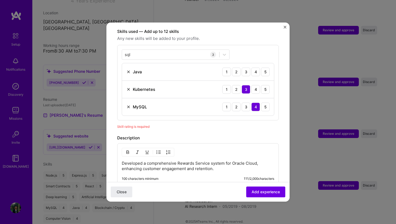
scroll to position [161, 0]
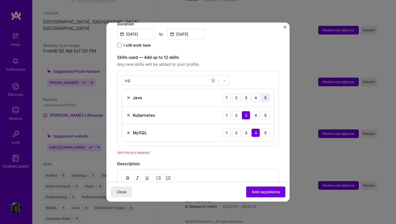
click at [266, 93] on div "5" at bounding box center [265, 97] width 9 height 9
click at [257, 93] on div "4" at bounding box center [255, 97] width 9 height 9
click at [261, 191] on span "Add experience" at bounding box center [266, 191] width 28 height 5
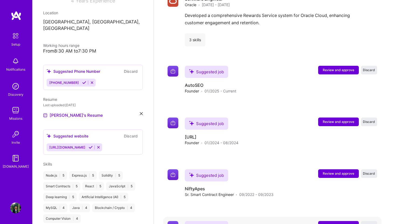
scroll to position [560, 0]
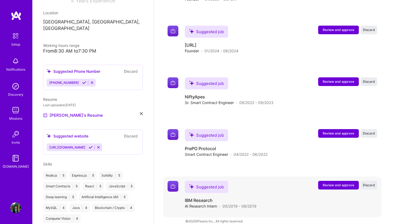
click at [344, 183] on span "Review and approve" at bounding box center [339, 185] width 32 height 5
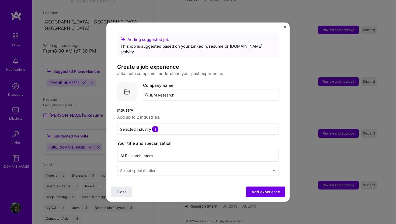
click at [244, 90] on input "IBM Research" at bounding box center [211, 94] width 136 height 11
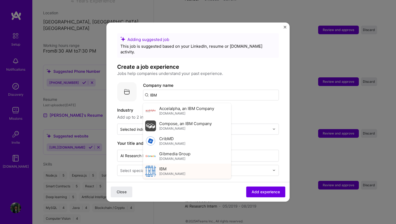
type input "IBM"
click at [165, 166] on span "IBM" at bounding box center [162, 169] width 7 height 6
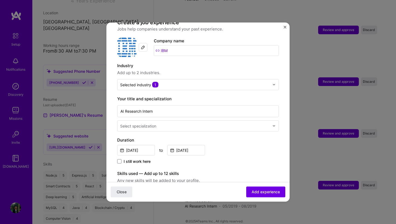
scroll to position [49, 0]
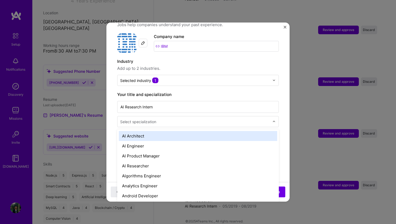
click at [168, 120] on div "Select specialization" at bounding box center [195, 121] width 155 height 11
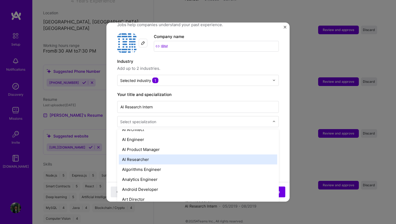
scroll to position [0, 0]
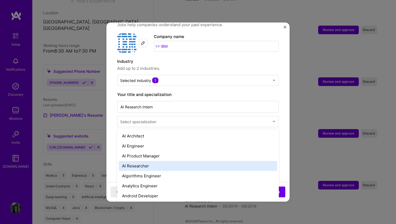
click at [152, 162] on div "AI Researcher" at bounding box center [198, 166] width 158 height 10
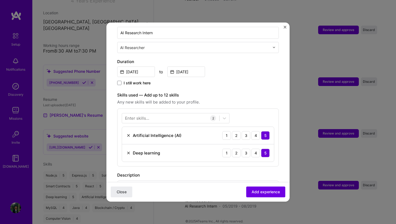
scroll to position [139, 0]
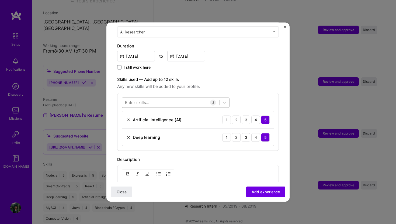
click at [151, 98] on div at bounding box center [170, 102] width 97 height 9
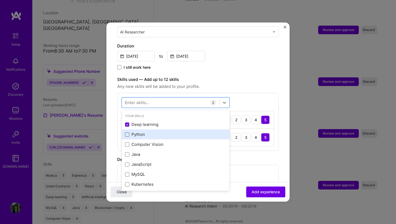
click at [127, 132] on span at bounding box center [127, 134] width 4 height 4
click at [0, 0] on input "checkbox" at bounding box center [0, 0] width 0 height 0
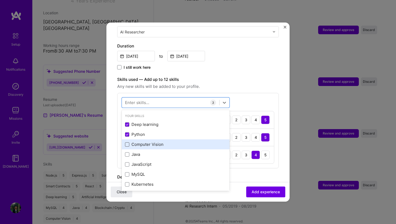
click at [127, 142] on span at bounding box center [127, 144] width 4 height 4
click at [0, 0] on input "checkbox" at bounding box center [0, 0] width 0 height 0
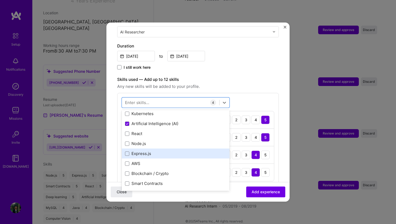
scroll to position [116, 0]
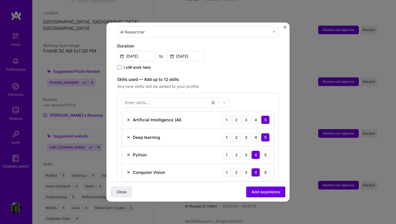
click at [148, 100] on div "Enter skills..." at bounding box center [137, 103] width 24 height 6
click at [244, 85] on div "Skills used — Add up to 12 skills Any new skills will be added to your profile.…" at bounding box center [198, 131] width 162 height 110
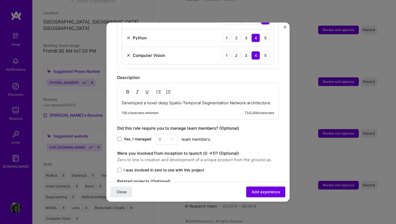
scroll to position [271, 0]
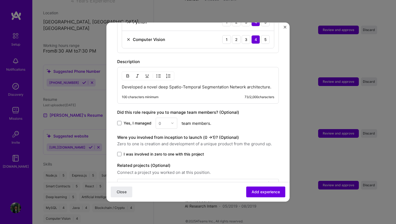
click at [180, 84] on p "Developed a novel deep Spatio-Temporal Segmentation Network architecture." at bounding box center [198, 86] width 153 height 5
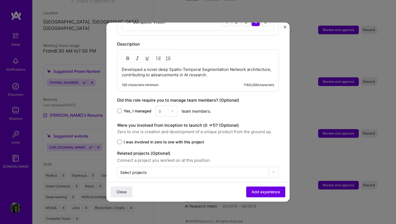
scroll to position [290, 0]
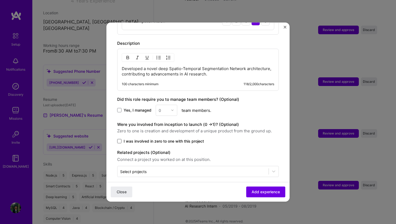
click at [119, 139] on span at bounding box center [119, 141] width 4 height 4
click at [0, 0] on input "I was involved in zero to one with this project" at bounding box center [0, 0] width 0 height 0
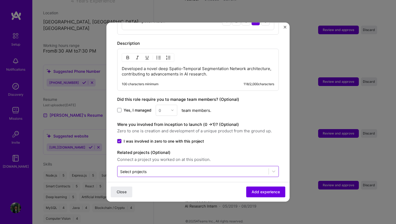
click at [136, 168] on div "Select projects" at bounding box center [133, 171] width 26 height 6
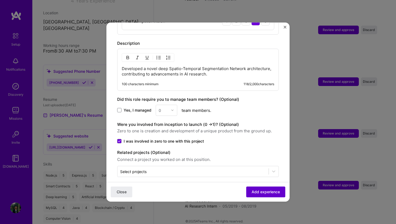
click at [254, 191] on span "Add experience" at bounding box center [266, 191] width 28 height 5
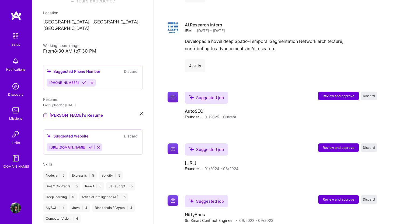
scroll to position [578, 0]
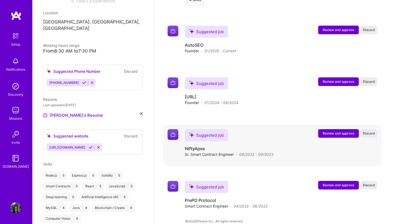
click at [334, 131] on span "Review and approve" at bounding box center [339, 133] width 32 height 5
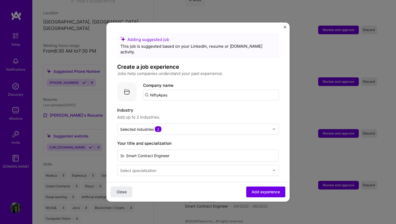
click at [297, 15] on div "Adding suggested job This job is suggested based on your LinkedIn, resume or [D…" at bounding box center [198, 112] width 396 height 224
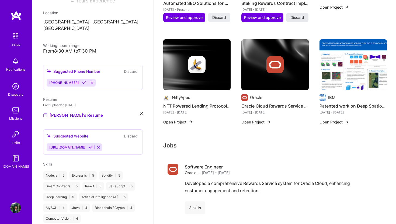
scroll to position [306, 0]
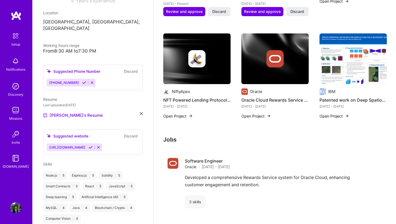
click at [198, 66] on img at bounding box center [196, 58] width 67 height 51
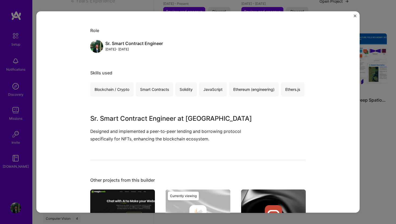
scroll to position [70, 0]
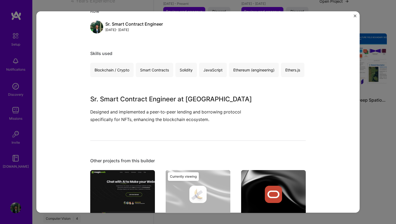
click at [179, 9] on div "NFT Powered Lending Protocol Development NiftyApes Blockchain, Crypto Role Sr. …" at bounding box center [198, 112] width 396 height 224
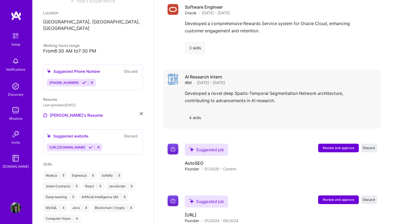
scroll to position [563, 0]
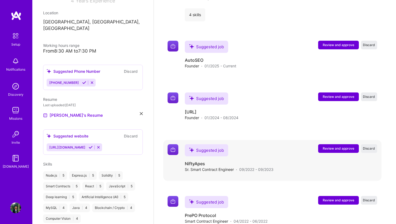
click at [339, 146] on span "Review and approve" at bounding box center [339, 148] width 32 height 5
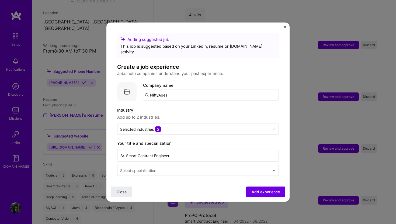
click at [170, 91] on input "NiftyApes" at bounding box center [211, 94] width 136 height 11
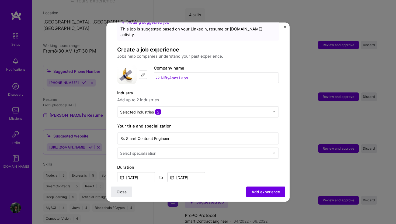
click at [198, 73] on input "NiftyApes Labs" at bounding box center [216, 77] width 125 height 11
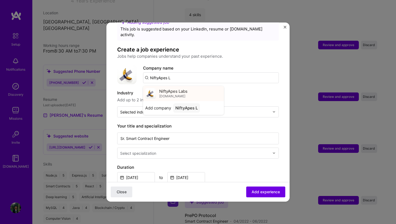
click at [185, 88] on span "NiftyApes Labs" at bounding box center [173, 91] width 28 height 6
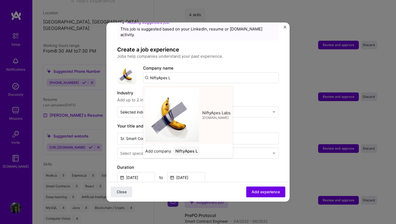
type input "NiftyApes Labs"
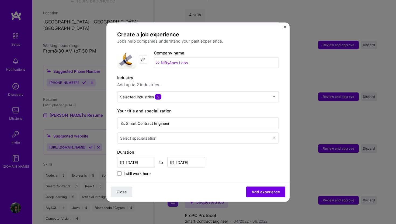
scroll to position [40, 0]
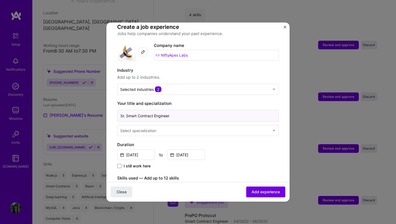
click at [140, 110] on input "Sr. Smart Contract Engineer" at bounding box center [198, 116] width 162 height 12
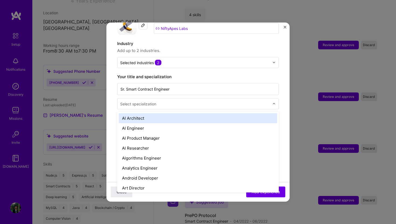
click at [150, 101] on div "Select specialization" at bounding box center [138, 104] width 36 height 6
type input "blo"
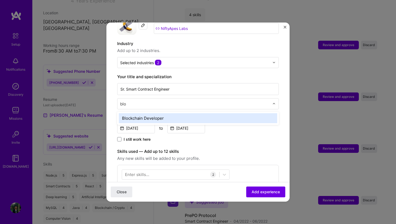
click at [139, 113] on div "Blockchain Developer" at bounding box center [198, 118] width 158 height 10
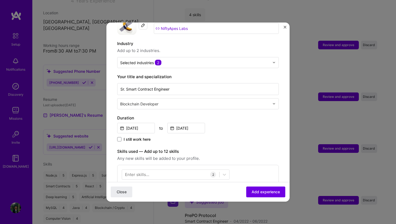
scroll to position [112, 0]
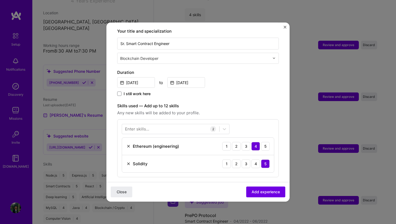
click at [164, 55] on input "text" at bounding box center [195, 58] width 151 height 6
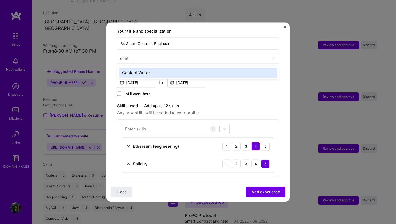
type input "contr"
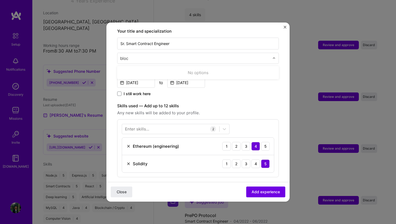
type input "block"
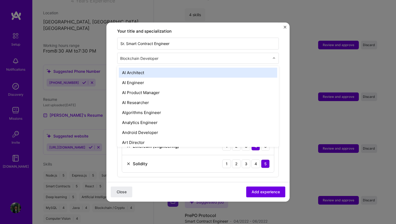
click at [171, 55] on input "text" at bounding box center [195, 58] width 151 height 6
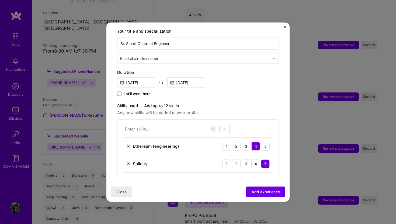
click at [114, 74] on form "Adding suggested job This job is suggested based on your LinkedIn, resume or [D…" at bounding box center [197, 135] width 183 height 429
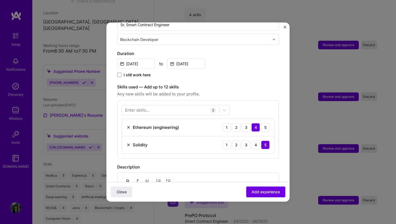
scroll to position [138, 0]
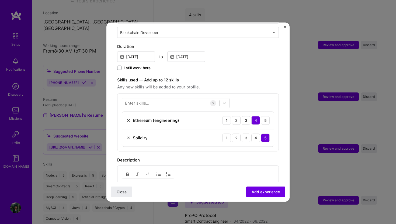
click at [140, 100] on div "Enter skills..." at bounding box center [137, 103] width 24 height 6
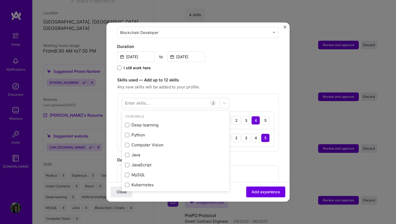
click at [140, 100] on div "Enter skills..." at bounding box center [137, 103] width 24 height 6
click at [226, 100] on icon at bounding box center [224, 102] width 5 height 5
type input "h"
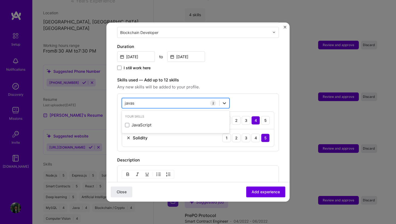
type input "javasc"
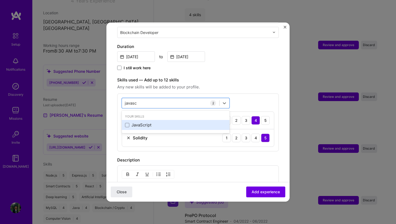
click at [205, 122] on div "JavaScript" at bounding box center [175, 125] width 101 height 6
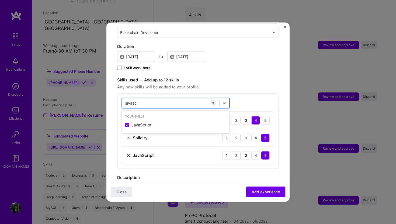
click at [185, 99] on div "javasc javasc" at bounding box center [170, 103] width 97 height 9
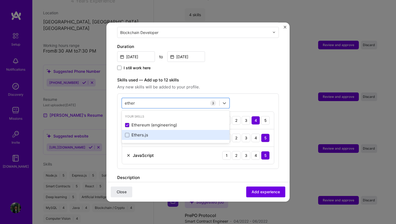
click at [140, 132] on div "Ethers.js" at bounding box center [175, 135] width 101 height 6
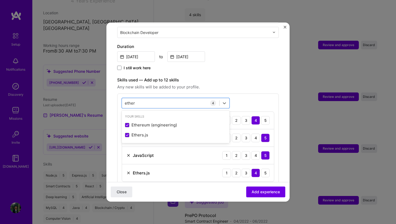
type input "ether"
click at [236, 77] on label "Skills used — Add up to 12 skills" at bounding box center [198, 80] width 162 height 6
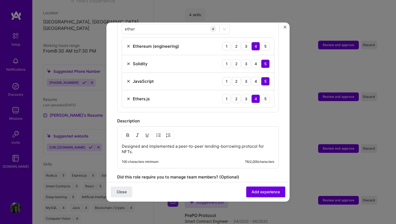
scroll to position [241, 0]
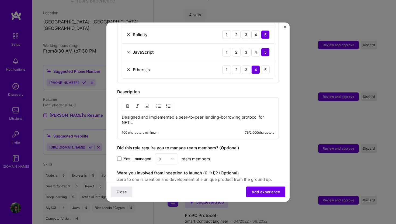
click at [149, 117] on p "Designed and implemented a peer-to-peer lending-borrowing protocol for NFTs." at bounding box center [198, 119] width 153 height 11
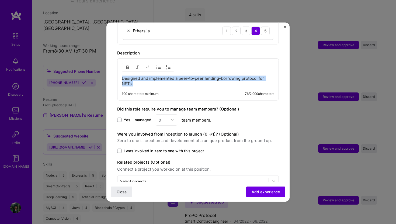
scroll to position [290, 0]
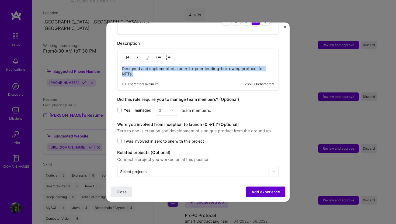
click at [264, 191] on span "Add experience" at bounding box center [266, 191] width 28 height 5
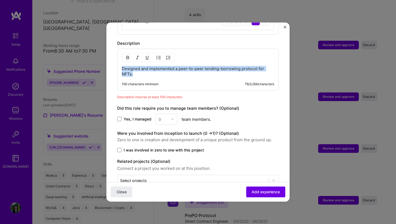
click at [136, 68] on p "Designed and implemented a peer-to-peer lending-borrowing protocol for NFTs." at bounding box center [198, 71] width 153 height 11
paste div
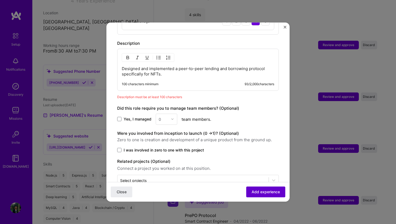
click at [254, 193] on span "Add experience" at bounding box center [266, 191] width 28 height 5
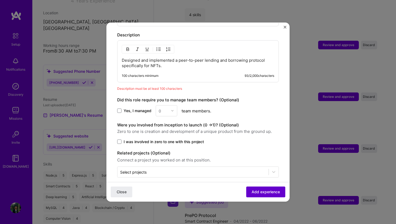
scroll to position [299, 0]
click at [164, 61] on p "Designed and implemented a peer-to-peer lending and borrowing protocol specific…" at bounding box center [198, 62] width 153 height 11
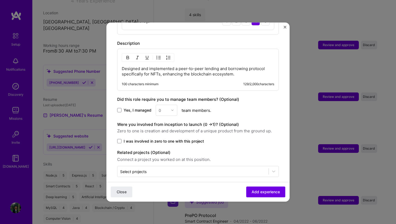
click at [191, 69] on p "Designed and implemented a peer-to-peer lending and borrowing protocol specific…" at bounding box center [198, 71] width 153 height 11
drag, startPoint x: 211, startPoint y: 69, endPoint x: 231, endPoint y: 69, distance: 19.9
click at [231, 69] on p "Designed and implemented a peer-to-peer lending and borrowing protocol specific…" at bounding box center [198, 71] width 153 height 11
click at [261, 191] on span "Add experience" at bounding box center [266, 191] width 28 height 5
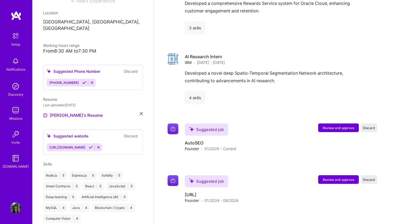
scroll to position [587, 0]
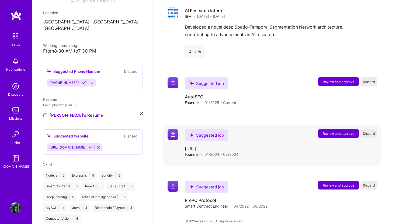
click at [324, 131] on span "Review and approve" at bounding box center [339, 133] width 32 height 5
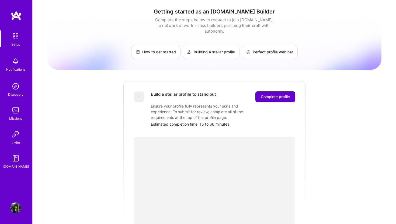
click at [274, 94] on span "Complete profile" at bounding box center [275, 96] width 29 height 5
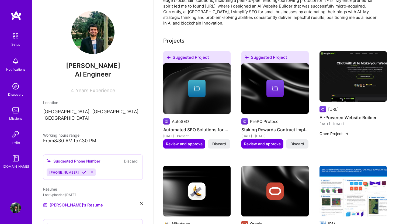
scroll to position [198, 0]
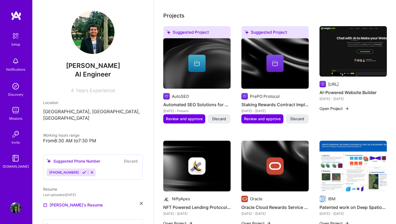
click at [267, 150] on img at bounding box center [275, 166] width 67 height 51
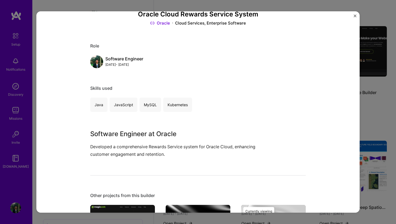
scroll to position [91, 0]
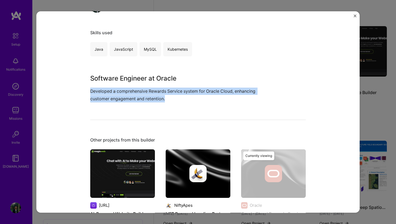
copy p "Developed a comprehensive Rewards Service system for Oracle Cloud, enhancing cu…"
drag, startPoint x: 90, startPoint y: 91, endPoint x: 186, endPoint y: 101, distance: 95.9
click at [186, 101] on p "Developed a comprehensive Rewards Service system for Oracle Cloud, enhancing cu…" at bounding box center [177, 95] width 175 height 15
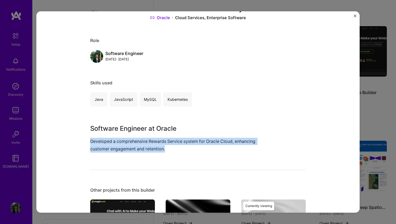
click at [356, 16] on img "Close" at bounding box center [355, 16] width 3 height 3
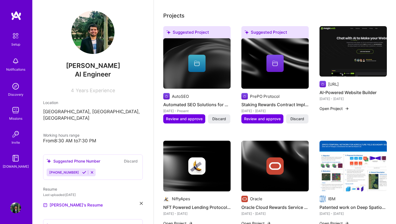
scroll to position [245, 0]
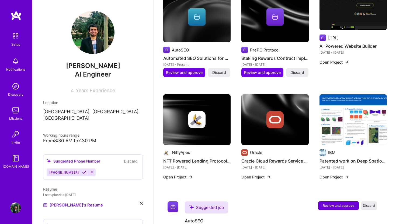
click at [307, 157] on h4 "Oracle Cloud Rewards Service System" at bounding box center [275, 160] width 67 height 7
click at [306, 157] on h4 "Oracle Cloud Rewards Service System" at bounding box center [275, 160] width 67 height 7
click at [307, 157] on h4 "Oracle Cloud Rewards Service System" at bounding box center [275, 160] width 67 height 7
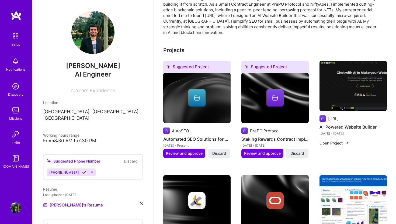
scroll to position [227, 0]
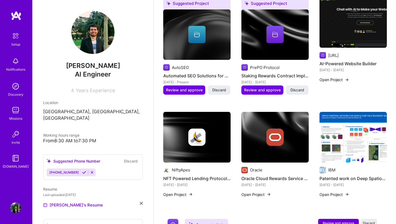
click at [269, 145] on img at bounding box center [275, 137] width 67 height 51
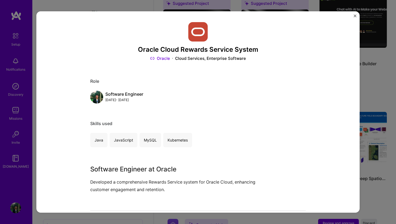
click at [377, 55] on div "Oracle Cloud Rewards Service System Oracle Cloud Services, Enterprise Software …" at bounding box center [198, 112] width 396 height 224
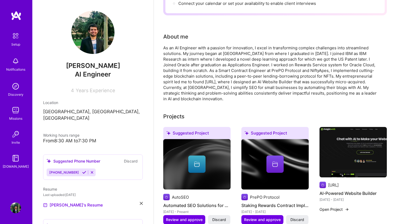
scroll to position [215, 0]
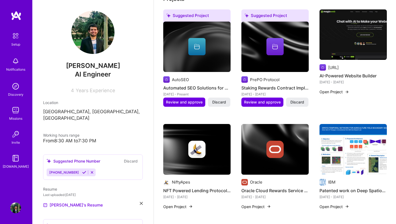
click at [337, 144] on img at bounding box center [353, 149] width 67 height 51
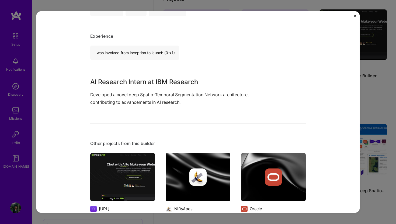
scroll to position [322, 0]
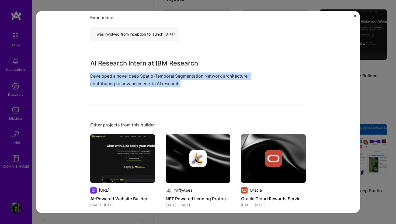
drag, startPoint x: 90, startPoint y: 75, endPoint x: 209, endPoint y: 83, distance: 118.6
click at [209, 83] on p "Developed a novel deep Spatio-Temporal Segmentation Network architecture, contr…" at bounding box center [177, 80] width 175 height 15
copy p "Developed a novel deep Spatio-Temporal Segmentation Network architecture, contr…"
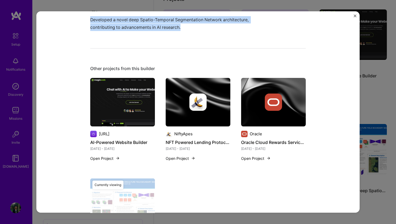
scroll to position [432, 0]
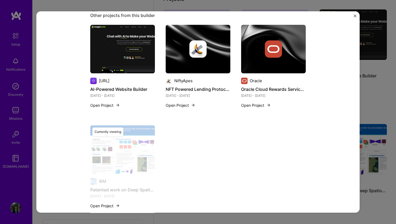
click at [207, 55] on div at bounding box center [198, 48] width 65 height 17
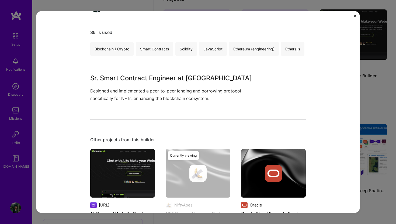
scroll to position [119, 0]
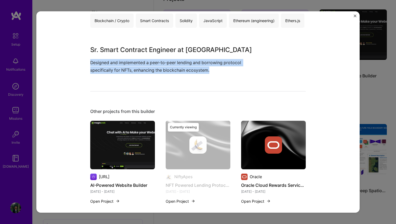
drag, startPoint x: 96, startPoint y: 77, endPoint x: 237, endPoint y: 84, distance: 140.6
click at [237, 74] on p "Designed and implemented a peer-to-peer lending and borrowing protocol specific…" at bounding box center [177, 66] width 175 height 15
copy p "Designed and implemented a peer-to-peer lending and borrowing protocol specific…"
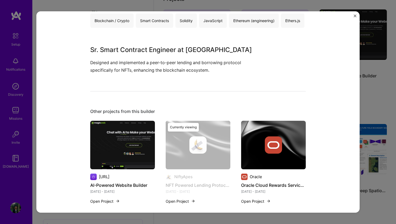
click at [158, 91] on div "NFT Powered Lending Protocol Development NiftyApes Blockchain, Crypto Role Sr. …" at bounding box center [198, 107] width 216 height 408
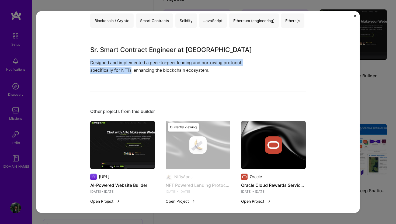
drag, startPoint x: 132, startPoint y: 87, endPoint x: 90, endPoint y: 79, distance: 42.8
click at [90, 79] on div "NFT Powered Lending Protocol Development NiftyApes Blockchain, Crypto Role Sr. …" at bounding box center [197, 112] width 323 height 202
copy p "Designed and implemented a peer-to-peer lending and borrowing protocol specific…"
drag, startPoint x: 211, startPoint y: 87, endPoint x: 91, endPoint y: 78, distance: 120.2
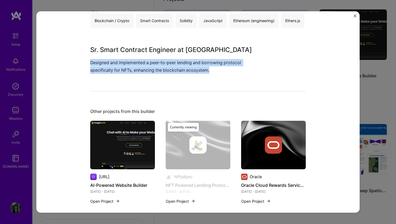
click at [91, 74] on p "Designed and implemented a peer-to-peer lending and borrowing protocol specific…" at bounding box center [177, 66] width 175 height 15
